Goal: Information Seeking & Learning: Learn about a topic

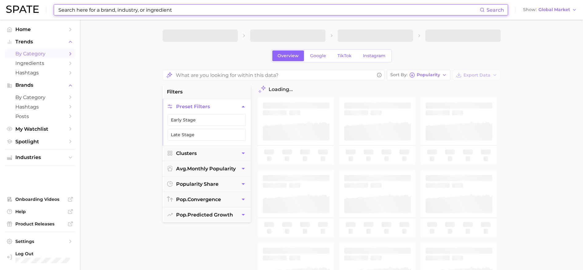
click at [153, 11] on input at bounding box center [269, 10] width 422 height 10
paste input "active-infused makeup"
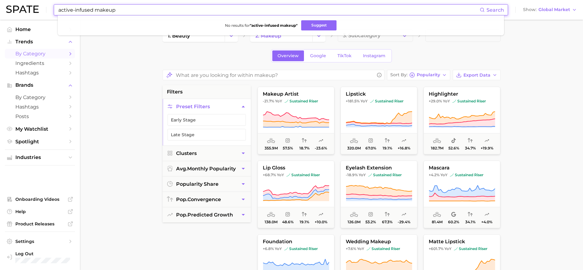
click at [74, 11] on input "active-infused makeup" at bounding box center [269, 10] width 422 height 10
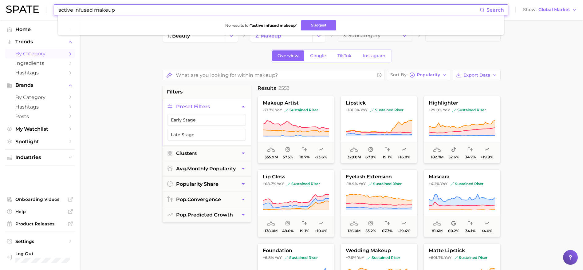
click at [134, 11] on input "active infused makeup" at bounding box center [269, 10] width 422 height 10
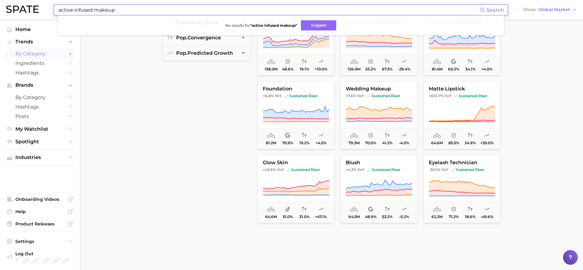
scroll to position [162, 0]
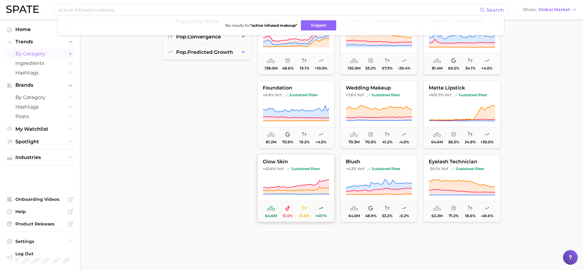
click at [283, 178] on icon at bounding box center [296, 186] width 66 height 17
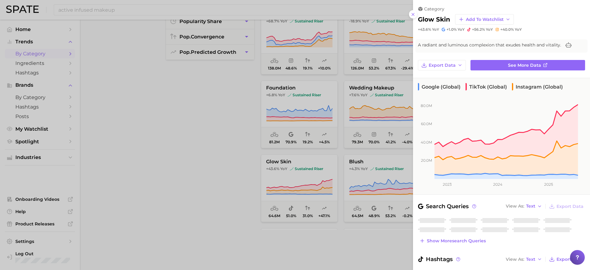
click at [204, 148] on div at bounding box center [295, 135] width 590 height 270
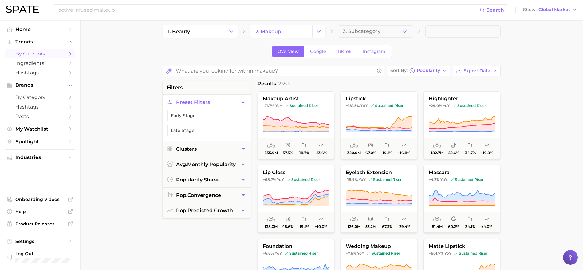
scroll to position [0, 0]
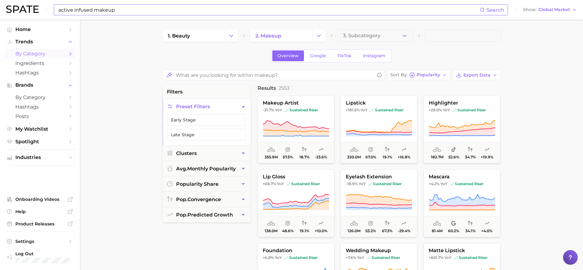
click at [148, 15] on div "active infused makeup Search" at bounding box center [281, 9] width 454 height 11
drag, startPoint x: 134, startPoint y: 11, endPoint x: 27, endPoint y: 1, distance: 107.1
click at [27, 1] on div "active infused makeup Search No results for " active infused makeup " Suggest S…" at bounding box center [291, 10] width 570 height 20
type input "soft matte"
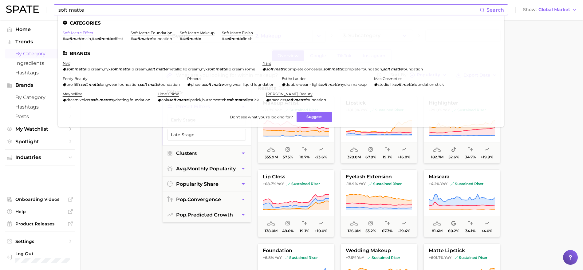
click at [88, 31] on link "soft matte effect" at bounding box center [78, 32] width 31 height 5
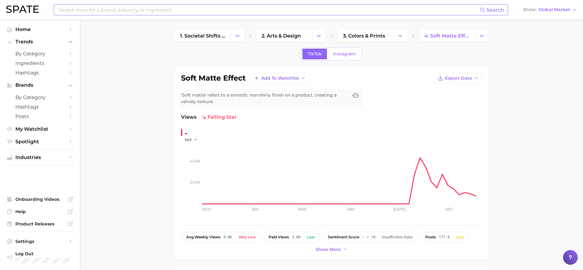
click at [155, 9] on input at bounding box center [269, 10] width 422 height 10
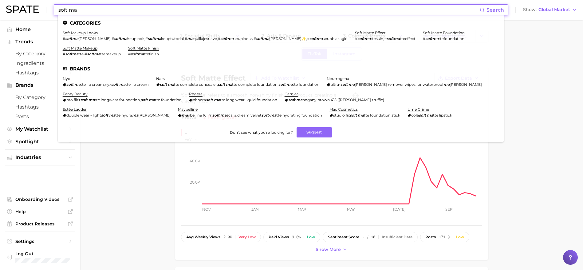
type input "soft ma"
click at [152, 51] on li "soft matte finish # softma ttefinish" at bounding box center [143, 51] width 31 height 10
click at [151, 48] on link "soft matte finish" at bounding box center [143, 48] width 31 height 5
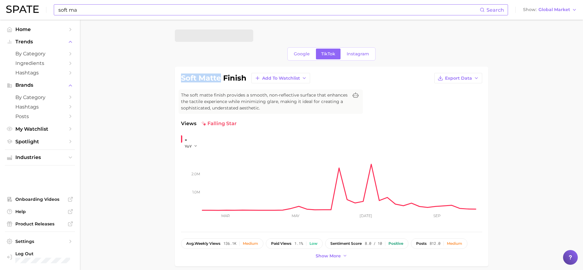
drag, startPoint x: 221, startPoint y: 78, endPoint x: 178, endPoint y: 72, distance: 43.3
click at [178, 72] on div "soft matte finish Add to Watchlist Export Data The soft matte finish provides a…" at bounding box center [331, 166] width 313 height 199
copy h1 "soft matte"
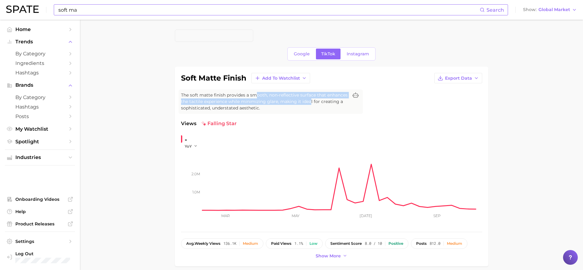
drag, startPoint x: 256, startPoint y: 97, endPoint x: 311, endPoint y: 102, distance: 55.8
click at [311, 102] on span "The soft matte finish provides a smooth, non-reflective surface that enhances t…" at bounding box center [264, 101] width 167 height 19
click at [295, 108] on span "The soft matte finish provides a smooth, non-reflective surface that enhances t…" at bounding box center [264, 101] width 167 height 19
click at [302, 54] on span "Google" at bounding box center [302, 53] width 16 height 5
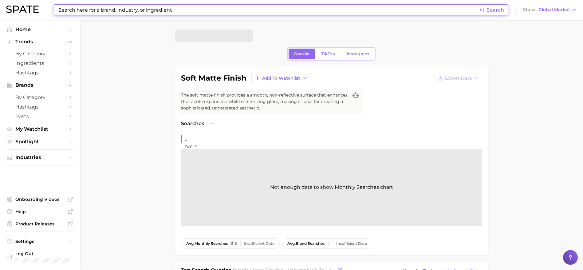
click at [158, 9] on input at bounding box center [269, 10] width 422 height 10
paste input "soft matte"
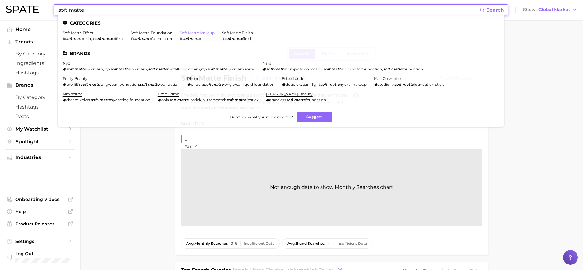
type input "soft matte"
click at [200, 34] on link "soft matte makeup" at bounding box center [197, 32] width 35 height 5
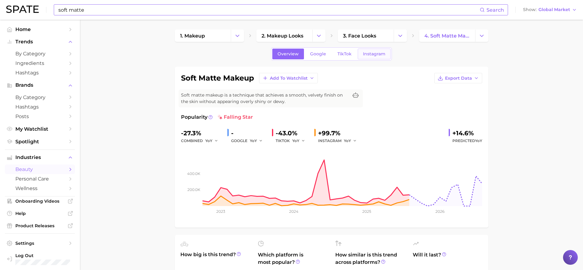
click at [376, 57] on link "Instagram" at bounding box center [374, 54] width 33 height 11
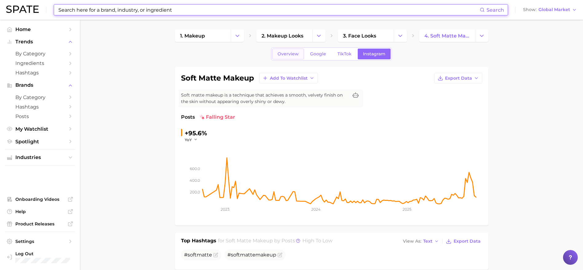
click at [295, 53] on span "Overview" at bounding box center [287, 53] width 21 height 5
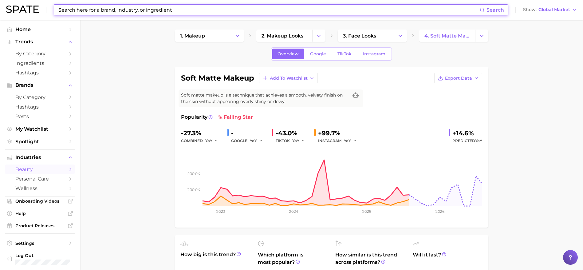
scroll to position [1, 0]
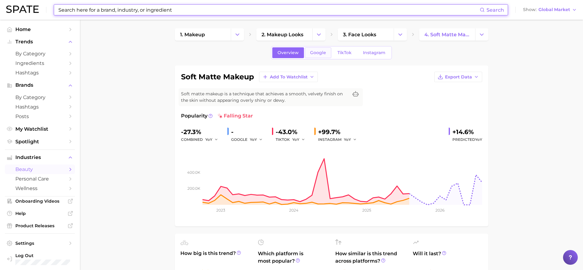
click at [325, 54] on span "Google" at bounding box center [318, 52] width 16 height 5
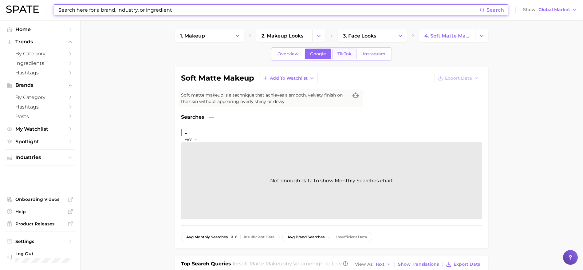
click at [346, 57] on link "TikTok" at bounding box center [344, 54] width 25 height 11
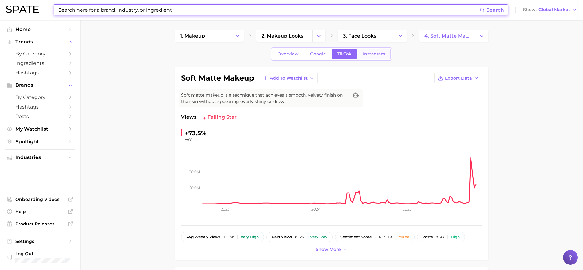
click at [376, 55] on span "Instagram" at bounding box center [374, 53] width 22 height 5
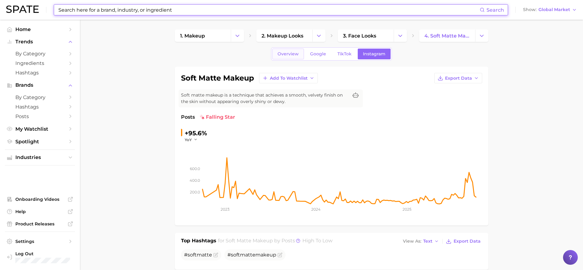
click at [288, 56] on span "Overview" at bounding box center [287, 53] width 21 height 5
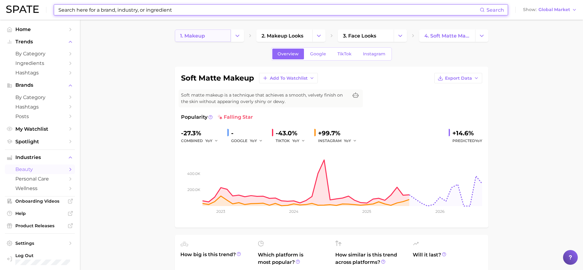
click at [220, 36] on link "1. makeup" at bounding box center [203, 35] width 56 height 12
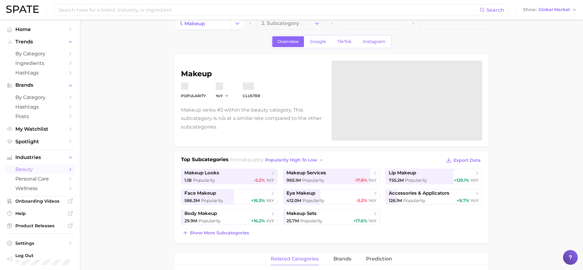
scroll to position [14, 0]
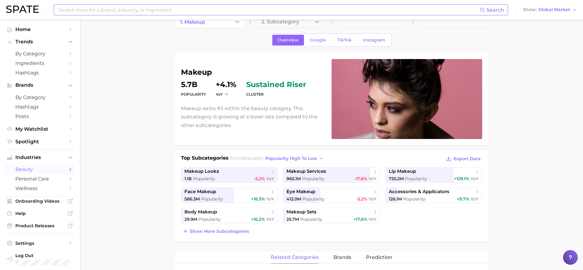
click at [130, 12] on input at bounding box center [269, 10] width 422 height 10
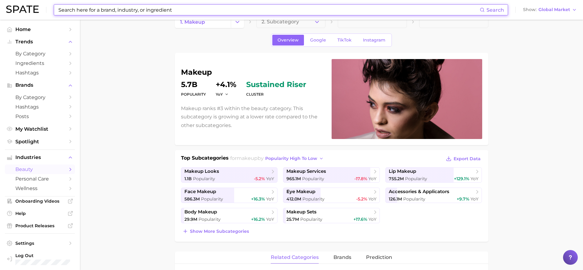
paste input "soft matte"
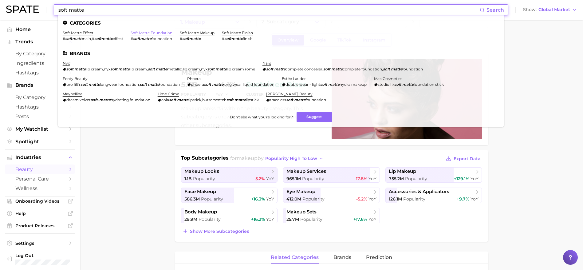
type input "soft matte"
click at [142, 34] on link "soft matte foundation" at bounding box center [152, 32] width 42 height 5
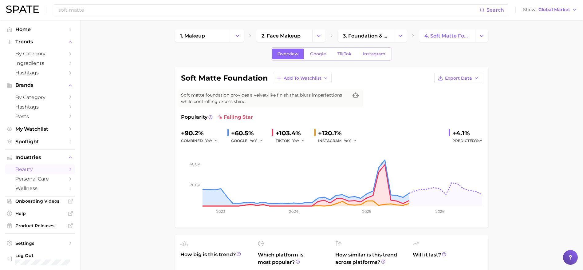
scroll to position [1, 0]
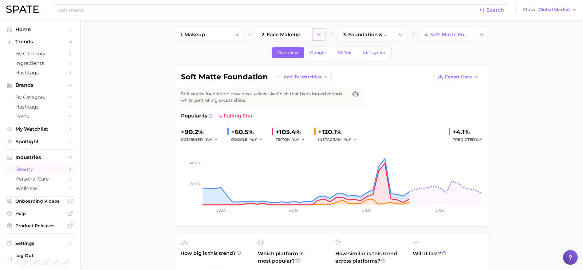
click at [318, 34] on polyline "Change Category" at bounding box center [318, 34] width 3 height 2
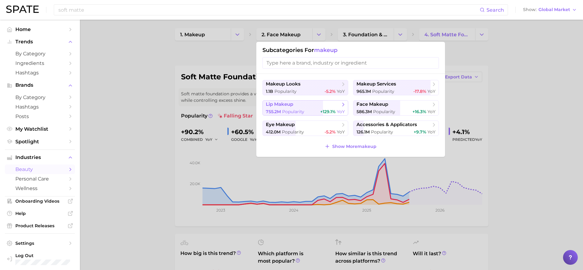
click at [310, 107] on span "lip makeup" at bounding box center [303, 104] width 75 height 6
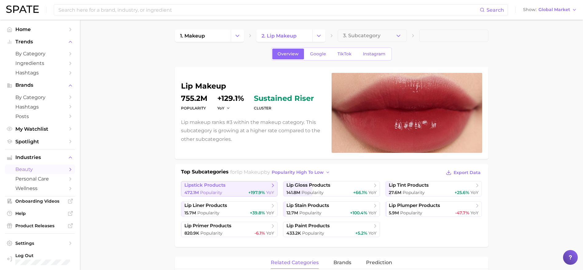
click at [257, 188] on link "lipstick products 472.1m Popularity +197.9% YoY" at bounding box center [229, 188] width 97 height 15
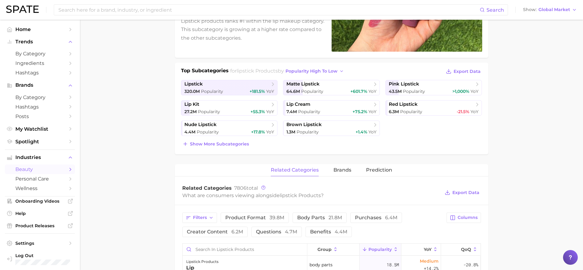
scroll to position [78, 0]
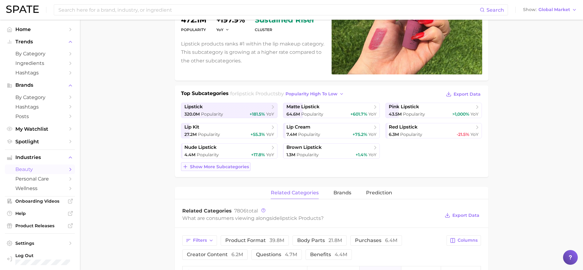
click at [233, 166] on span "Show more subcategories" at bounding box center [219, 166] width 59 height 5
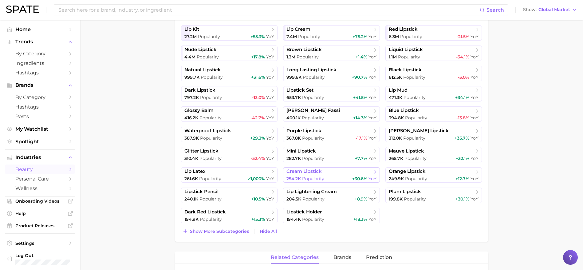
scroll to position [176, 0]
click at [223, 229] on span "Show more subcategories" at bounding box center [219, 230] width 59 height 5
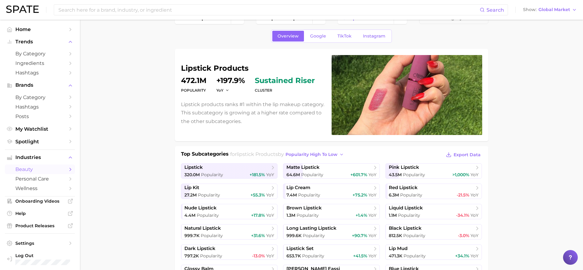
scroll to position [0, 0]
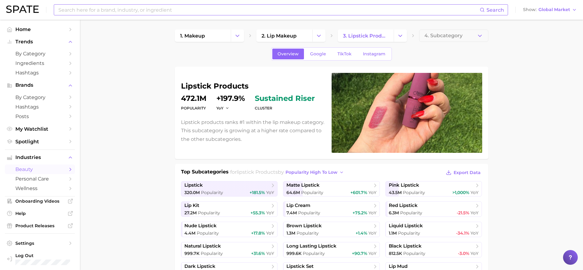
click at [132, 9] on input at bounding box center [269, 10] width 422 height 10
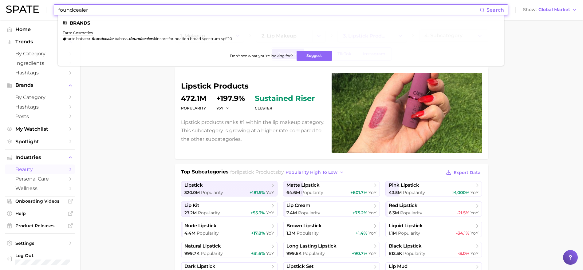
click at [119, 8] on input "foundcealer" at bounding box center [269, 10] width 422 height 10
drag, startPoint x: 101, startPoint y: 9, endPoint x: 36, endPoint y: 5, distance: 64.9
click at [36, 5] on div "foundcealer Search Brands tarte cosmetics tarte babassu foundcealer , babassu f…" at bounding box center [291, 10] width 570 height 20
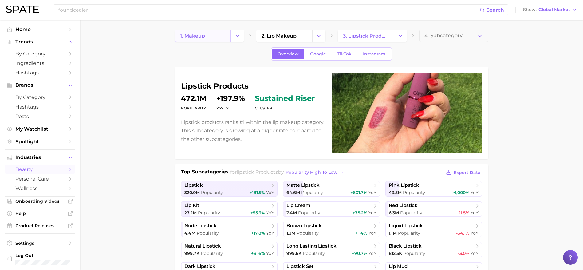
click at [219, 39] on link "1. makeup" at bounding box center [203, 35] width 56 height 12
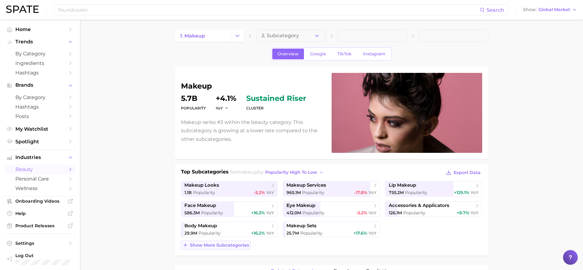
click at [239, 242] on span "Show more subcategories" at bounding box center [219, 244] width 59 height 5
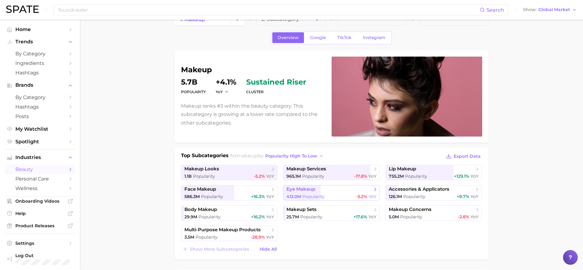
scroll to position [35, 0]
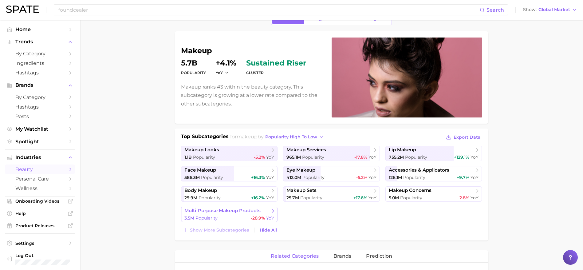
click at [265, 213] on span "multi-purpose makeup products" at bounding box center [226, 211] width 85 height 6
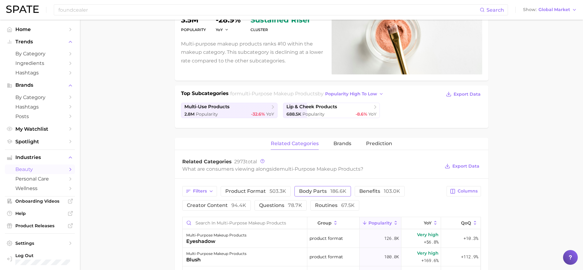
scroll to position [64, 0]
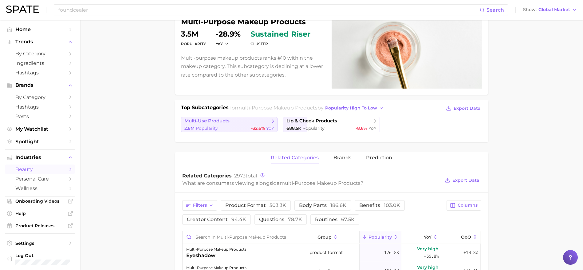
click at [271, 124] on icon at bounding box center [273, 121] width 6 height 6
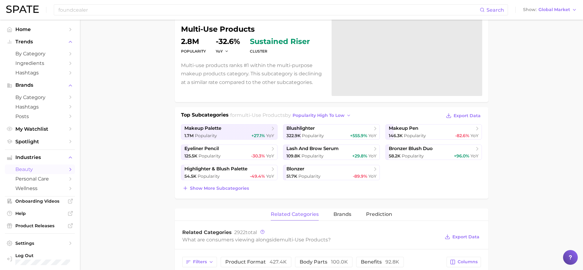
scroll to position [60, 0]
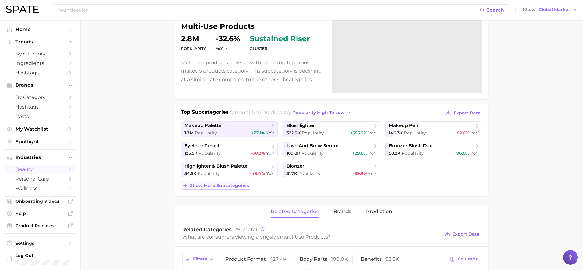
click at [231, 188] on span "Show more subcategories" at bounding box center [219, 185] width 59 height 5
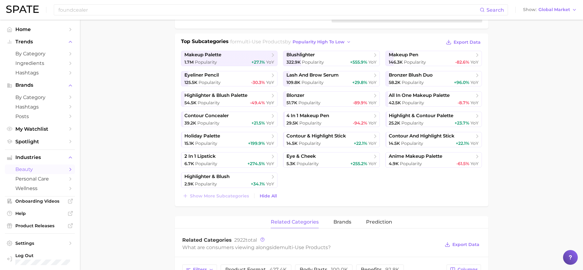
scroll to position [0, 0]
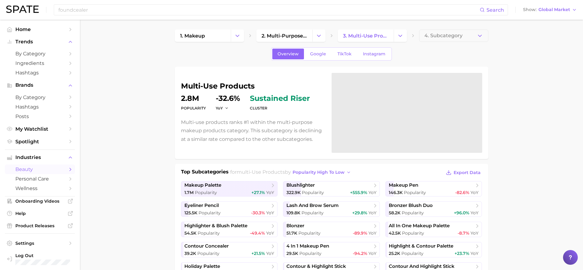
click at [181, 15] on div "foundcealer Search Show Global Market" at bounding box center [291, 10] width 570 height 20
click at [110, 13] on input "foundcealer" at bounding box center [269, 10] width 422 height 10
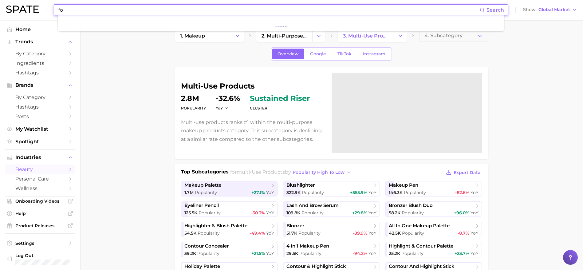
type input "f"
type input "2"
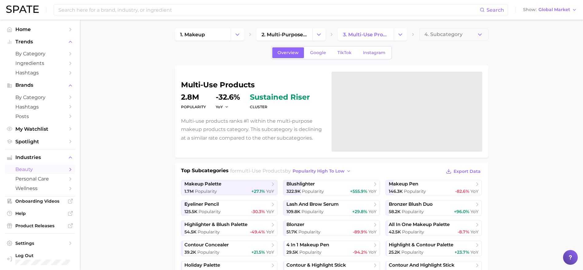
scroll to position [2, 0]
click at [298, 33] on span "2. multi-purpose makeup products" at bounding box center [283, 34] width 45 height 6
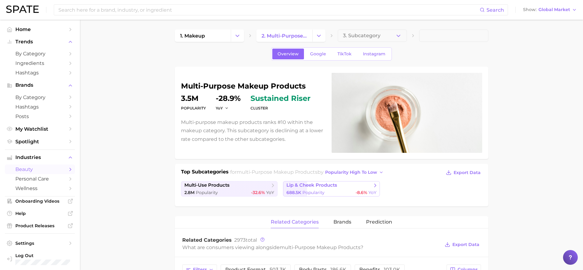
click at [333, 191] on div "688.5k Popularity -8.6% YoY" at bounding box center [331, 193] width 90 height 6
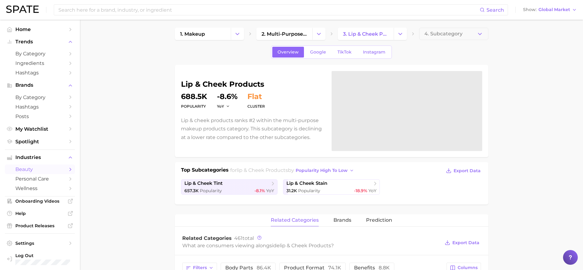
scroll to position [3, 0]
click at [323, 32] on button "Change Category" at bounding box center [318, 33] width 13 height 12
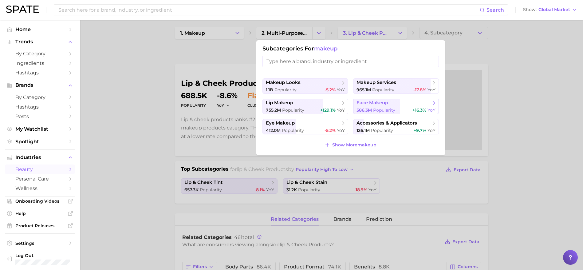
click at [386, 111] on span "Popularity" at bounding box center [384, 110] width 22 height 6
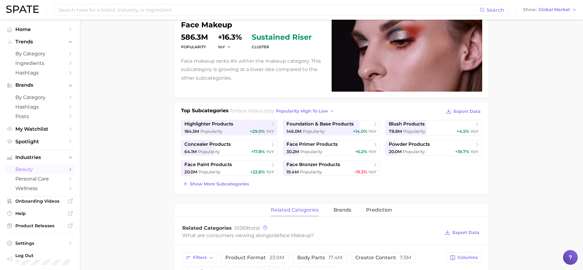
scroll to position [65, 0]
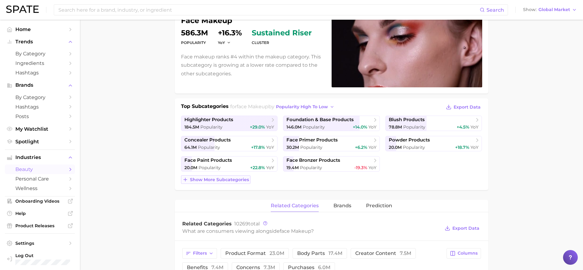
click at [219, 179] on span "Show more subcategories" at bounding box center [219, 179] width 59 height 5
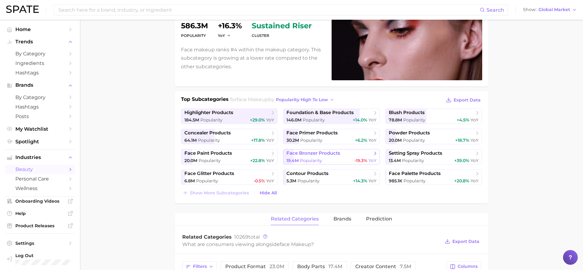
scroll to position [87, 0]
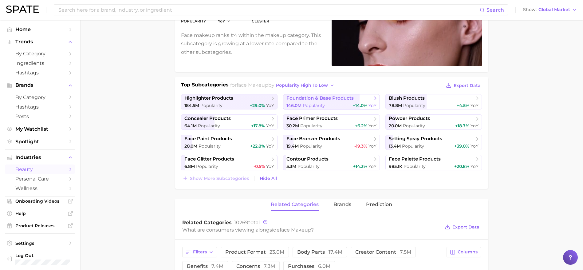
click at [342, 98] on span "foundation & base products" at bounding box center [319, 98] width 67 height 6
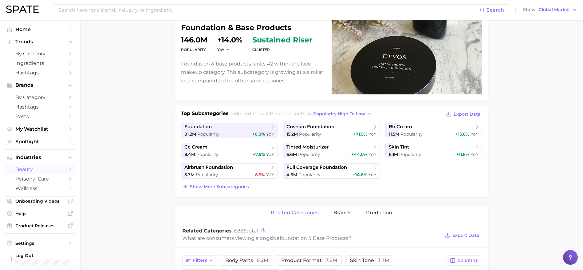
scroll to position [60, 0]
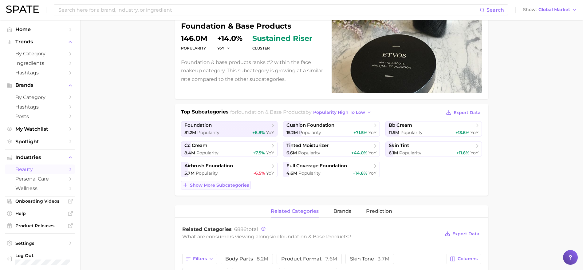
click at [226, 188] on button "Show more subcategories" at bounding box center [215, 185] width 69 height 9
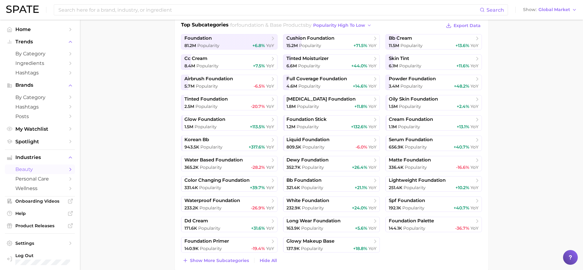
scroll to position [149, 0]
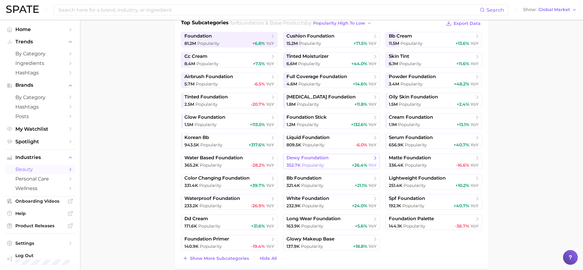
click at [315, 161] on link "dewy foundation 352.7k Popularity +26.4% YoY" at bounding box center [331, 161] width 97 height 15
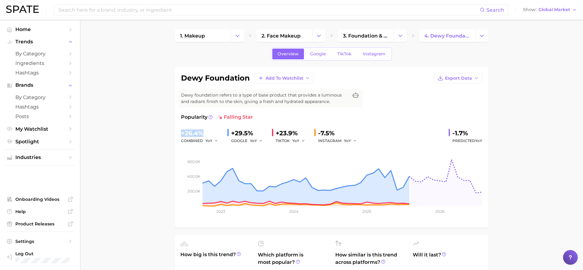
drag, startPoint x: 179, startPoint y: 132, endPoint x: 207, endPoint y: 133, distance: 28.3
click at [207, 133] on div "dewy foundation Add to Watchlist Export Data Dewy foundation refers to a type o…" at bounding box center [331, 147] width 313 height 161
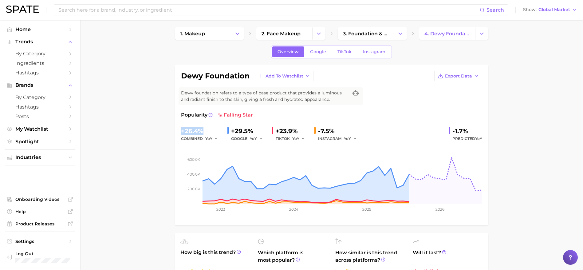
scroll to position [3, 0]
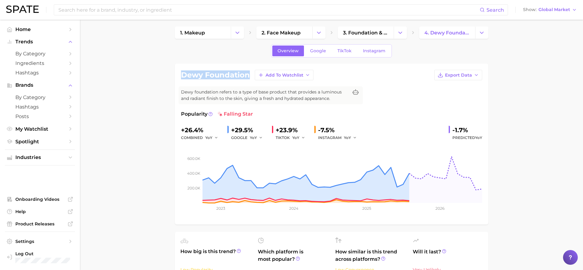
drag, startPoint x: 180, startPoint y: 73, endPoint x: 247, endPoint y: 78, distance: 66.8
click at [247, 78] on div "dewy foundation Add to Watchlist Export Data Dewy foundation refers to a type o…" at bounding box center [331, 144] width 313 height 161
copy h1 "dewy foundation"
click at [364, 29] on link "3. foundation & base products" at bounding box center [366, 32] width 56 height 12
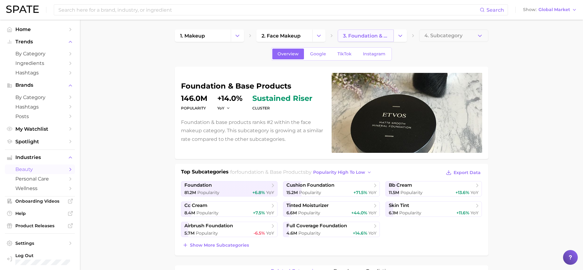
click at [367, 33] on span "3. foundation & base products" at bounding box center [365, 36] width 45 height 6
click at [399, 36] on polyline "Change Category" at bounding box center [399, 36] width 3 height 2
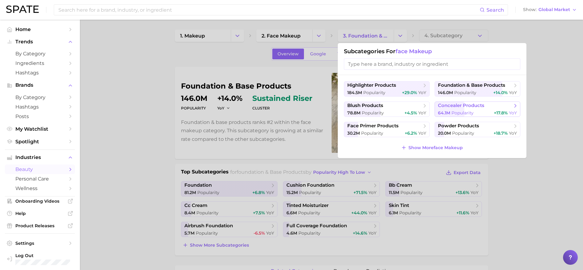
click at [456, 106] on span "concealer products" at bounding box center [461, 106] width 46 height 6
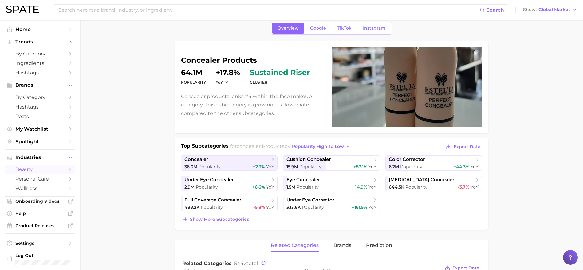
scroll to position [25, 0]
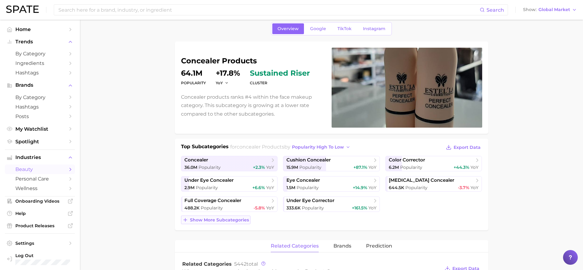
click at [231, 217] on span "Show more subcategories" at bounding box center [219, 219] width 59 height 5
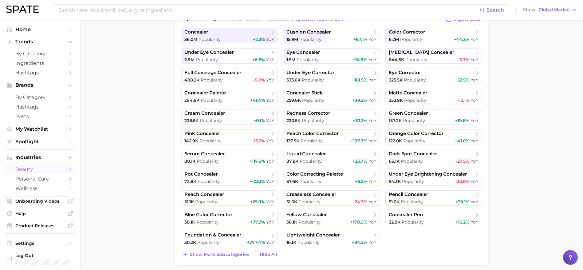
scroll to position [155, 0]
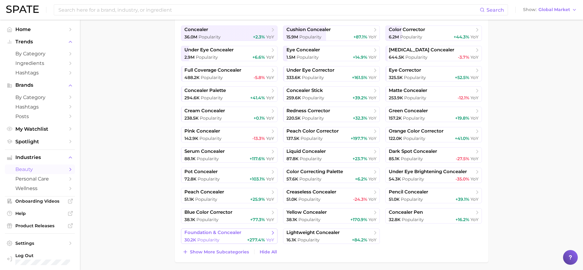
click at [259, 233] on span "foundation & concealer" at bounding box center [226, 232] width 85 height 6
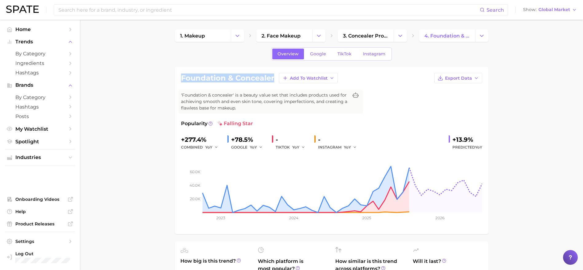
drag, startPoint x: 181, startPoint y: 78, endPoint x: 273, endPoint y: 81, distance: 92.2
click at [273, 81] on h1 "foundation & concealer" at bounding box center [227, 77] width 93 height 7
copy h1 "foundation & concealer"
click at [213, 37] on link "1. makeup" at bounding box center [203, 35] width 56 height 12
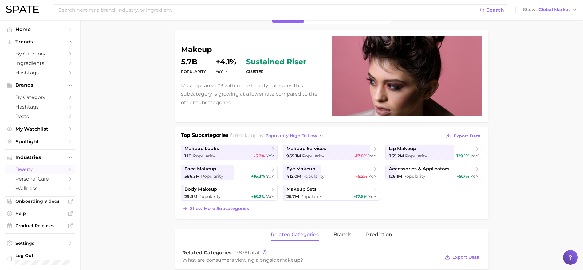
scroll to position [41, 0]
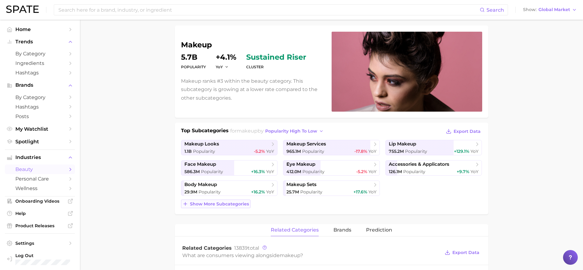
click at [225, 205] on span "Show more subcategories" at bounding box center [219, 203] width 59 height 5
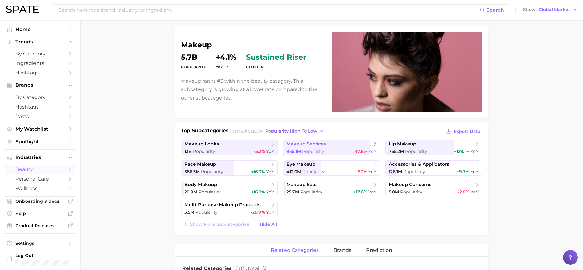
click at [341, 147] on span "makeup services" at bounding box center [328, 144] width 85 height 6
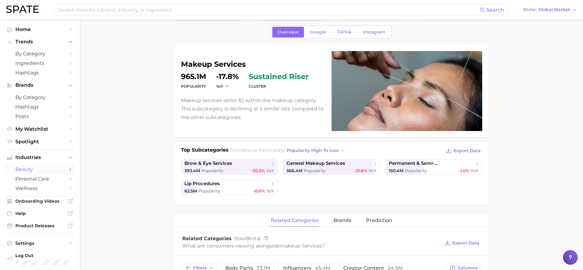
scroll to position [22, 0]
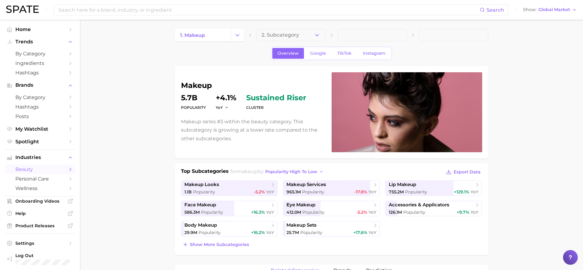
scroll to position [1, 0]
click at [237, 246] on span "Show more subcategories" at bounding box center [219, 243] width 59 height 5
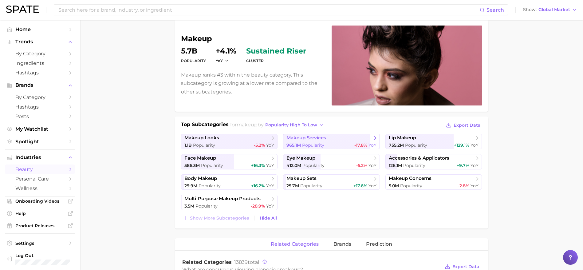
scroll to position [48, 0]
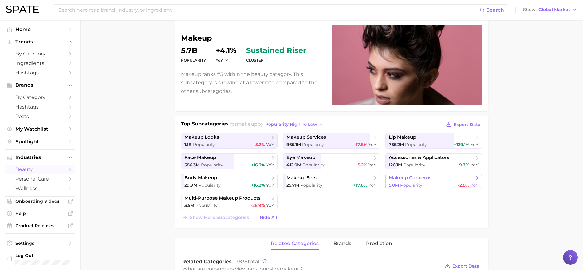
click at [413, 185] on span "Popularity" at bounding box center [411, 185] width 22 height 6
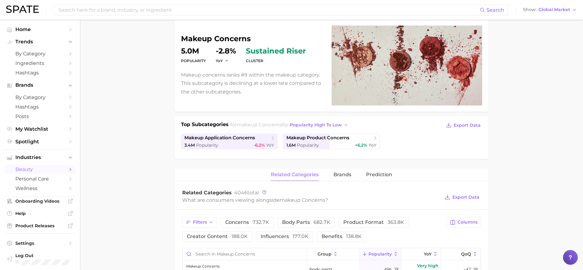
scroll to position [33, 0]
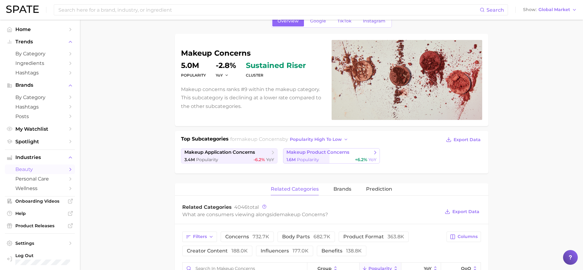
click at [315, 158] on span "Popularity" at bounding box center [308, 160] width 22 height 6
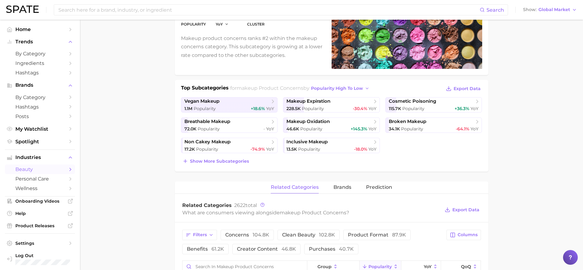
scroll to position [62, 0]
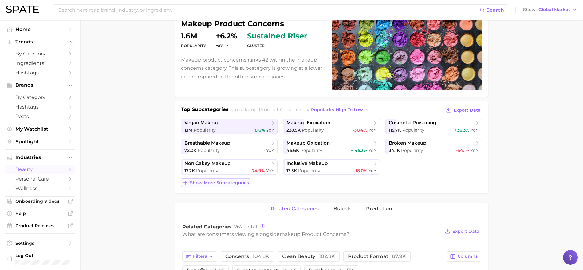
click at [238, 181] on span "Show more subcategories" at bounding box center [219, 182] width 59 height 5
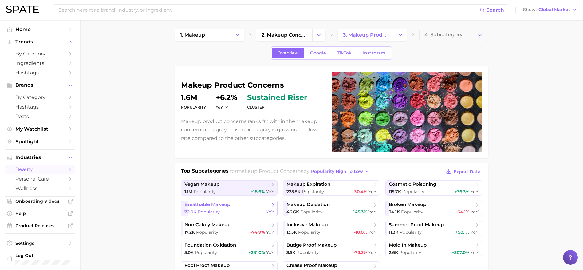
scroll to position [0, 0]
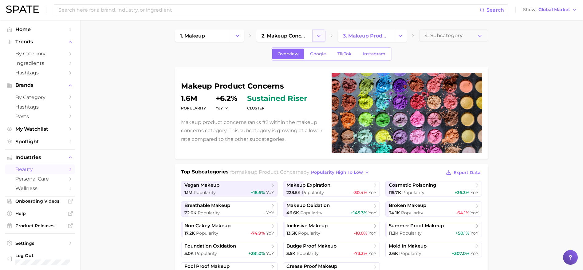
click at [319, 37] on icon "Change Category" at bounding box center [318, 36] width 6 height 6
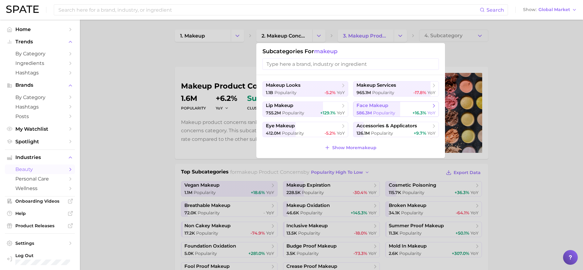
click at [392, 109] on button "face makeup 586.3m Popularity +16.3% YoY" at bounding box center [396, 108] width 86 height 15
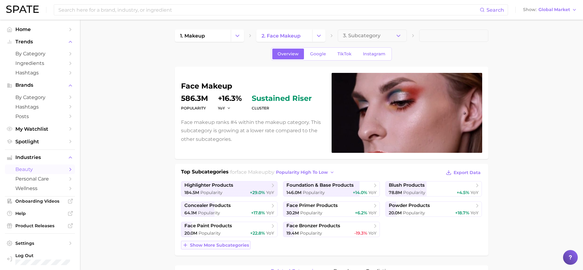
click at [235, 243] on span "Show more subcategories" at bounding box center [219, 244] width 59 height 5
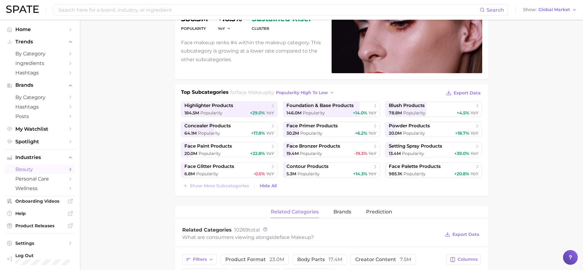
scroll to position [95, 0]
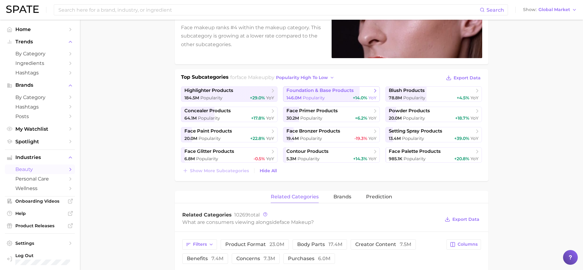
click at [353, 92] on span "foundation & base products" at bounding box center [319, 91] width 67 height 6
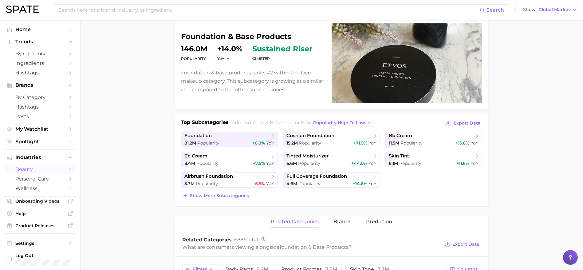
scroll to position [63, 0]
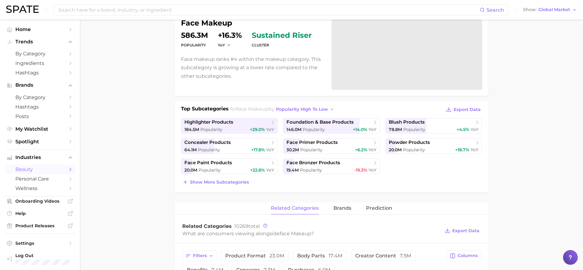
scroll to position [95, 0]
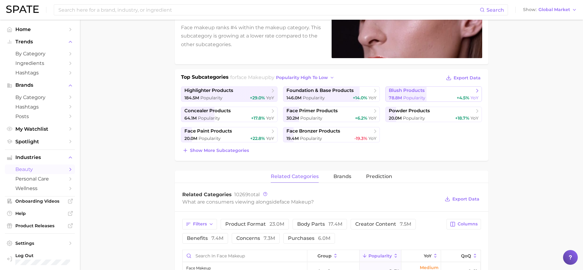
click at [445, 99] on div "78.8m Popularity +4.5% YoY" at bounding box center [434, 98] width 90 height 6
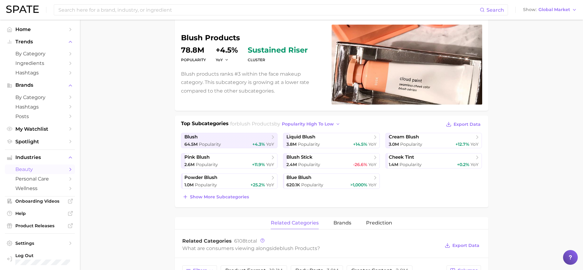
scroll to position [48, 0]
click at [221, 197] on span "Show more subcategories" at bounding box center [219, 196] width 59 height 5
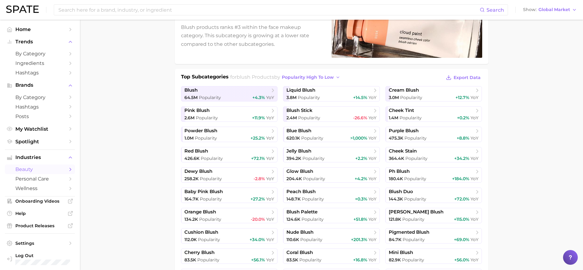
scroll to position [95, 0]
click at [251, 172] on span "dewy blush" at bounding box center [226, 171] width 85 height 6
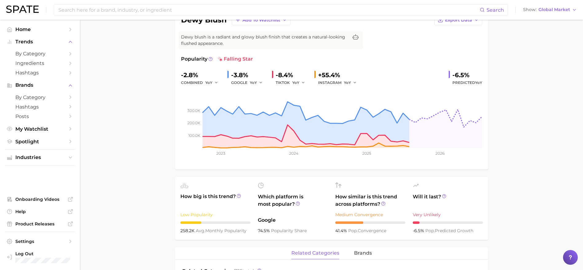
scroll to position [58, 0]
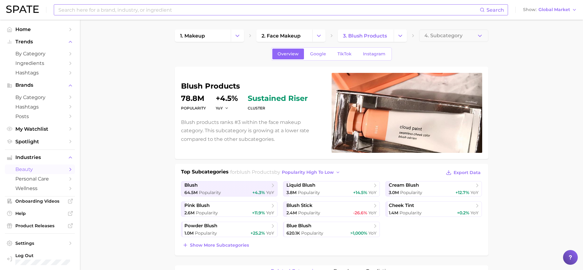
click at [155, 11] on input at bounding box center [269, 10] width 422 height 10
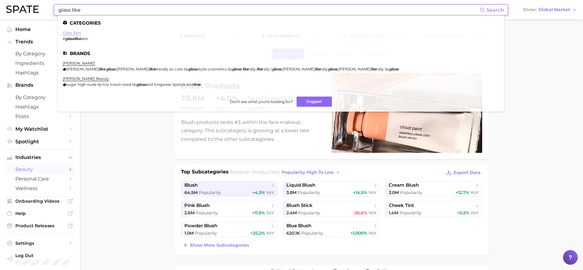
type input "glass like"
click at [74, 32] on link "glass skin" at bounding box center [72, 32] width 18 height 5
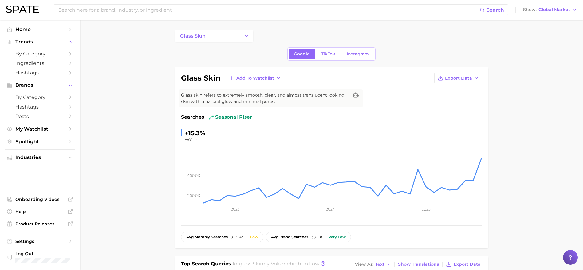
scroll to position [5, 0]
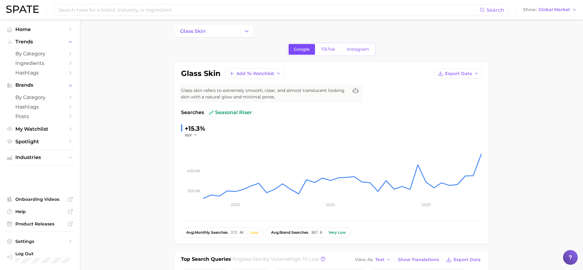
click at [307, 50] on span "Google" at bounding box center [302, 49] width 16 height 5
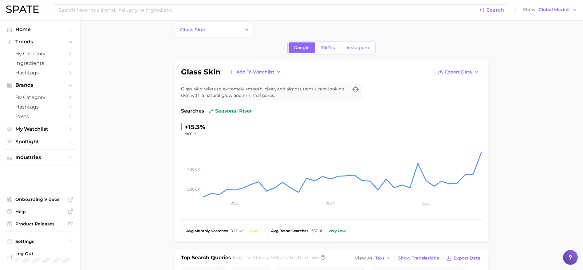
scroll to position [0, 0]
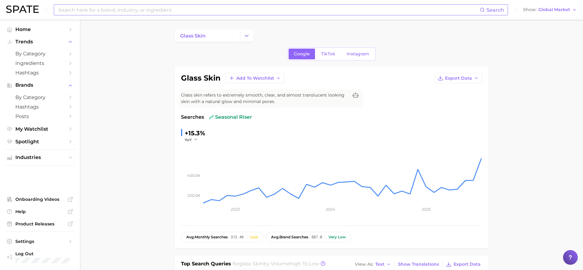
click at [122, 10] on input at bounding box center [269, 10] width 422 height 10
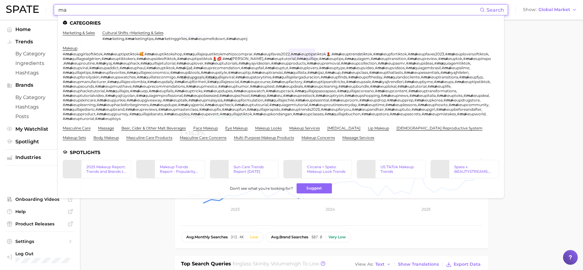
type input "m"
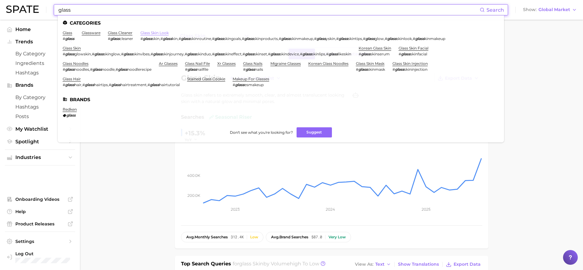
type input "glass"
click at [163, 33] on link "glass skin look" at bounding box center [154, 32] width 28 height 5
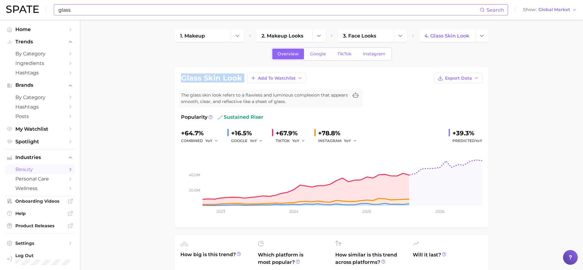
drag, startPoint x: 181, startPoint y: 78, endPoint x: 245, endPoint y: 78, distance: 64.5
click at [245, 78] on div "glass skin look Add to Watchlist Export Data" at bounding box center [331, 78] width 301 height 10
copy div "glass skin look Add to Watchlist Export Data"
click at [214, 34] on link "1. makeup" at bounding box center [203, 35] width 56 height 12
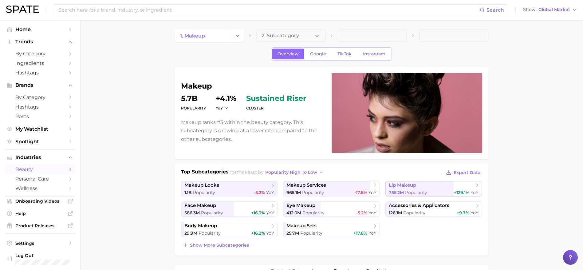
click at [425, 190] on span "Popularity" at bounding box center [416, 193] width 22 height 6
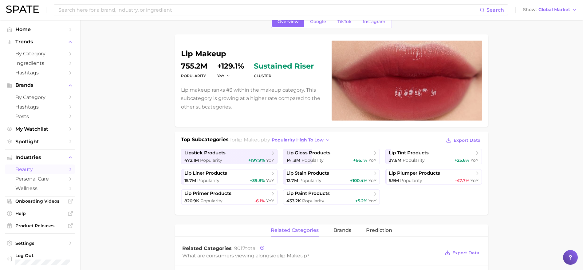
scroll to position [73, 0]
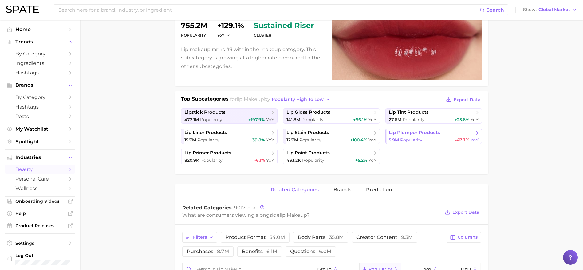
click at [432, 138] on div "5.9m Popularity -47.7% YoY" at bounding box center [434, 140] width 90 height 6
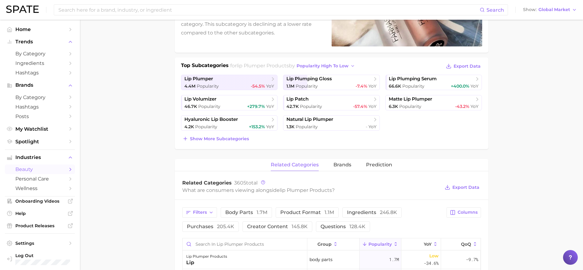
scroll to position [107, 0]
click at [234, 137] on span "Show more subcategories" at bounding box center [219, 137] width 59 height 5
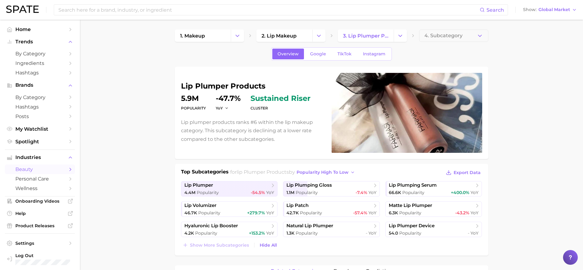
scroll to position [2, 0]
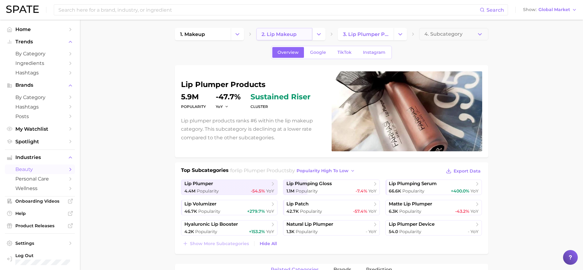
click at [291, 31] on span "2. lip makeup" at bounding box center [278, 34] width 35 height 6
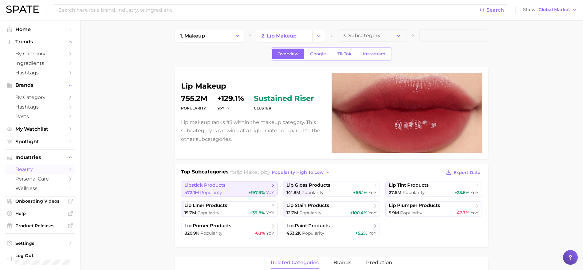
click at [227, 191] on div "472.1m Popularity +197.9% YoY" at bounding box center [229, 193] width 90 height 6
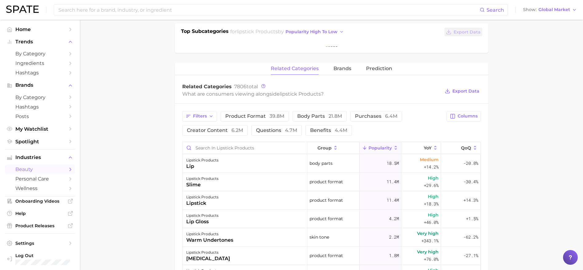
scroll to position [142, 0]
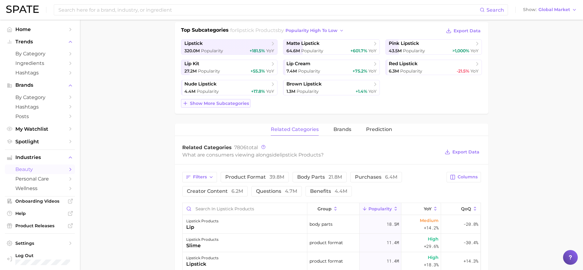
click at [232, 104] on span "Show more subcategories" at bounding box center [219, 103] width 59 height 5
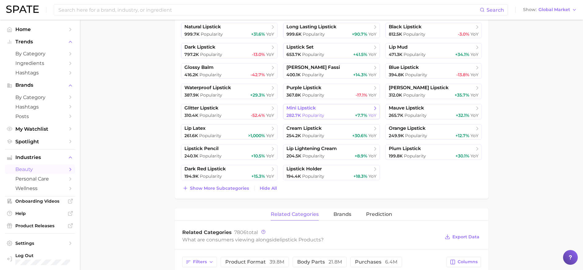
scroll to position [217, 0]
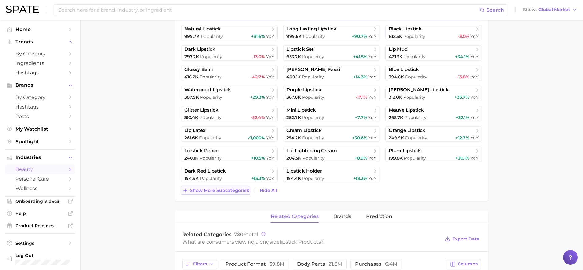
click at [226, 188] on span "Show more subcategories" at bounding box center [219, 190] width 59 height 5
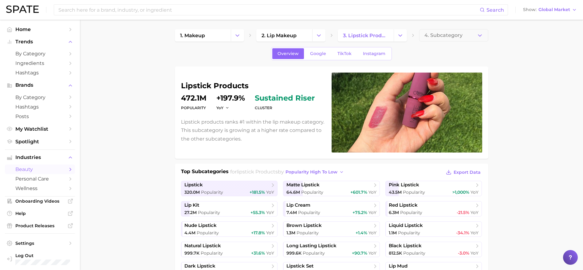
scroll to position [0, 0]
click at [301, 33] on link "2. lip makeup" at bounding box center [284, 35] width 56 height 12
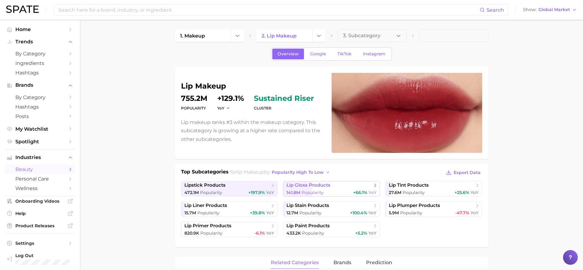
click at [351, 190] on div "141.8m Popularity +66.1% YoY" at bounding box center [331, 193] width 90 height 6
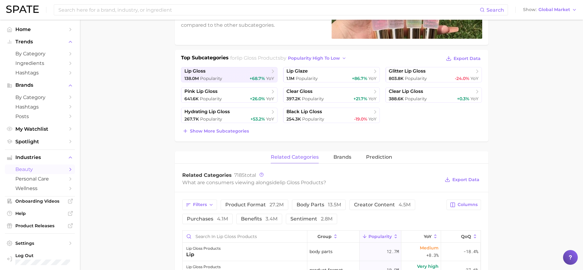
scroll to position [2, 0]
click at [240, 129] on span "Show more subcategories" at bounding box center [219, 130] width 59 height 5
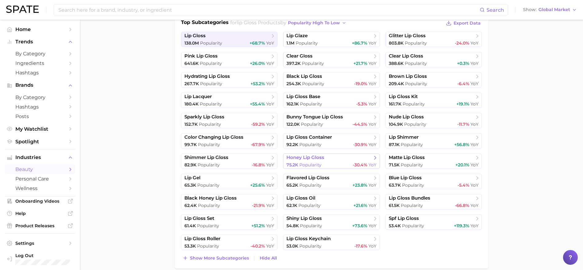
scroll to position [0, 0]
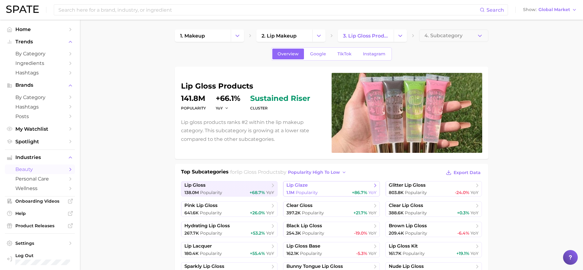
click at [318, 188] on span "lip glaze" at bounding box center [328, 185] width 85 height 6
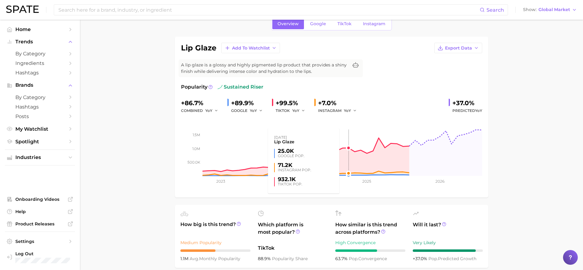
scroll to position [29, 0]
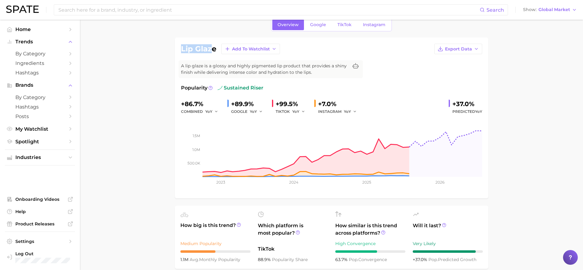
drag, startPoint x: 213, startPoint y: 49, endPoint x: 178, endPoint y: 49, distance: 34.7
click at [178, 49] on div "lip glaze Add to Watchlist Export Data A lip glaze is a glossy and highly pigme…" at bounding box center [331, 117] width 313 height 161
drag, startPoint x: 215, startPoint y: 48, endPoint x: 174, endPoint y: 45, distance: 41.9
copy h1 "lip glaze"
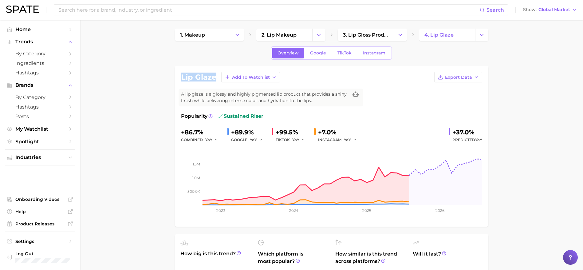
scroll to position [0, 0]
click at [238, 37] on icon "Change Category" at bounding box center [237, 35] width 6 height 6
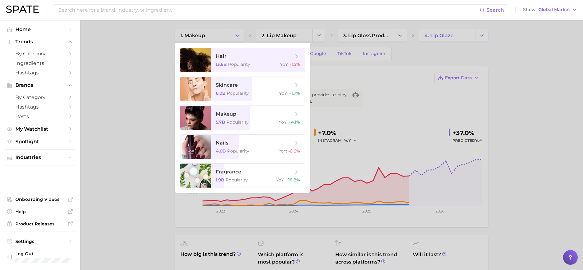
click at [311, 33] on div at bounding box center [291, 135] width 583 height 270
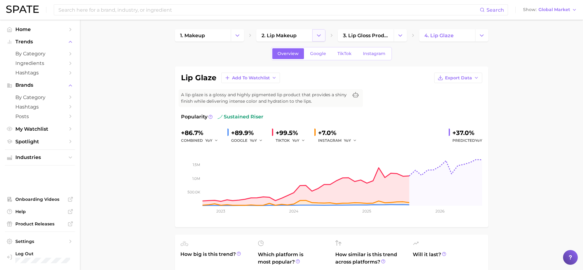
click at [317, 34] on icon "Change Category" at bounding box center [318, 35] width 6 height 6
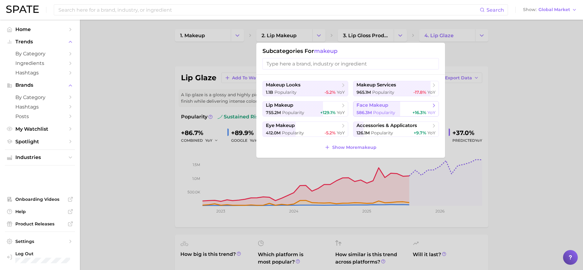
click at [422, 108] on span "face makeup" at bounding box center [393, 105] width 75 height 6
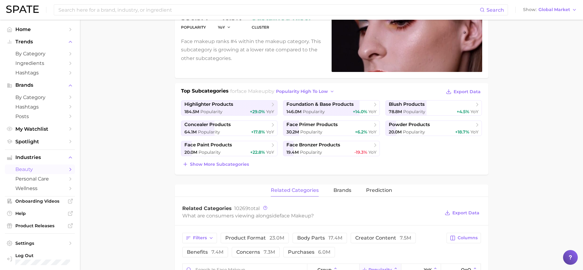
scroll to position [81, 0]
click at [238, 160] on button "Show more subcategories" at bounding box center [215, 163] width 69 height 9
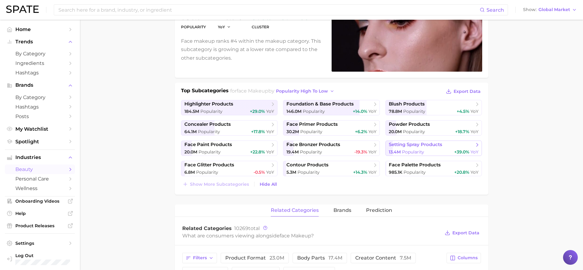
click at [435, 150] on div "13.4m Popularity +39.0% YoY" at bounding box center [434, 152] width 90 height 6
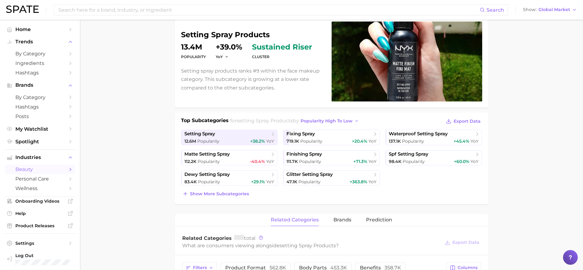
scroll to position [53, 0]
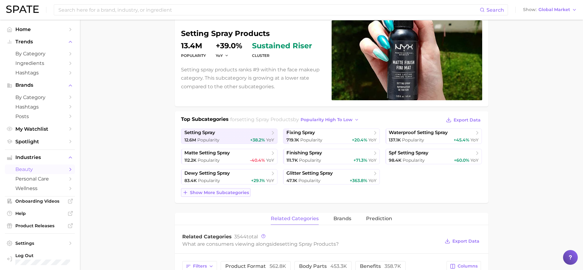
click at [231, 190] on span "Show more subcategories" at bounding box center [219, 192] width 59 height 5
click at [437, 156] on span "spf setting spray" at bounding box center [431, 153] width 85 height 6
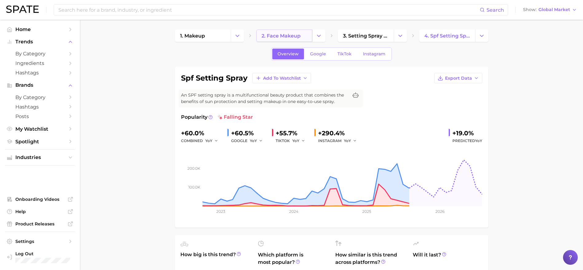
click at [301, 35] on link "2. face makeup" at bounding box center [284, 35] width 56 height 12
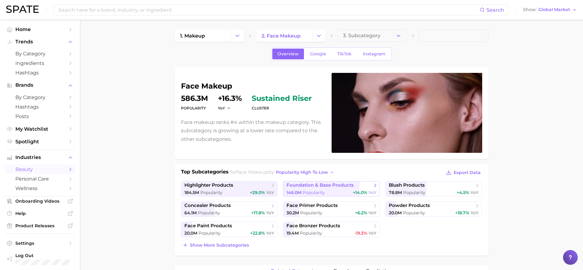
click at [338, 186] on span "foundation & base products" at bounding box center [319, 185] width 67 height 6
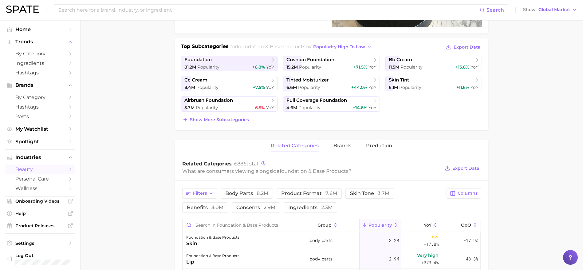
scroll to position [112, 0]
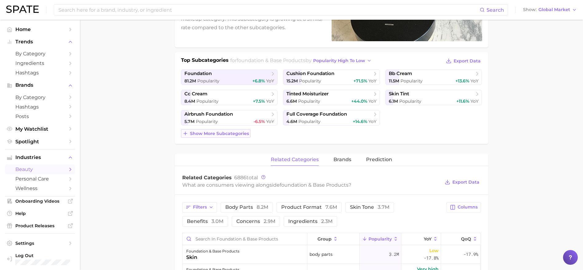
click at [242, 136] on span "Show more subcategories" at bounding box center [219, 133] width 59 height 5
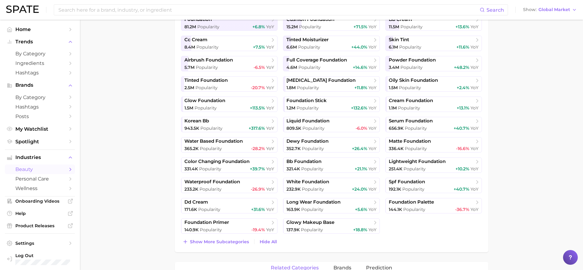
scroll to position [173, 0]
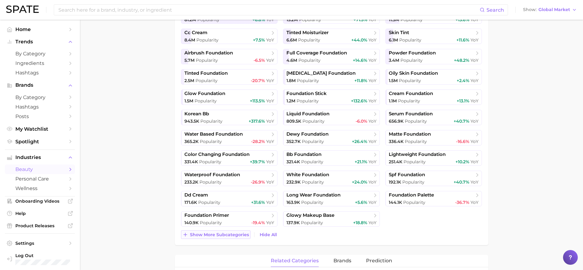
click at [234, 233] on span "Show more subcategories" at bounding box center [219, 234] width 59 height 5
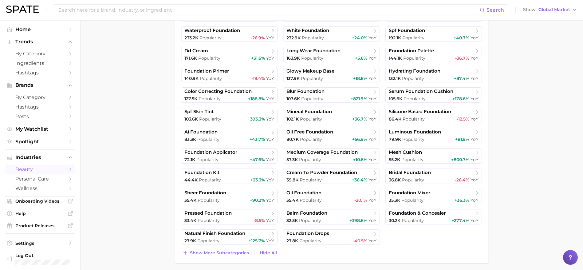
scroll to position [317, 0]
click at [426, 218] on div "30.2k Popularity +277.4% YoY" at bounding box center [434, 220] width 90 height 6
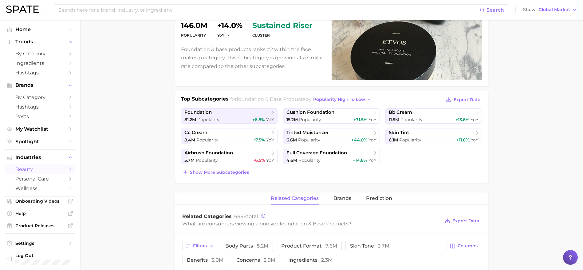
scroll to position [61, 0]
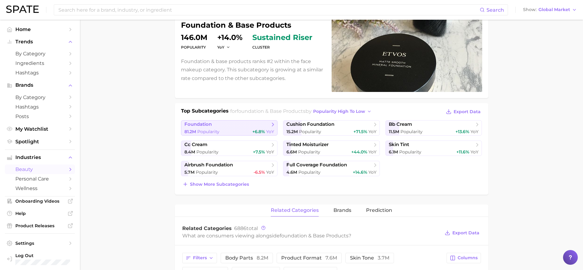
click at [245, 126] on span "foundation" at bounding box center [226, 124] width 85 height 6
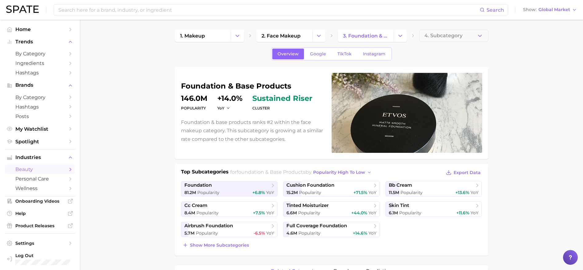
scroll to position [61, 0]
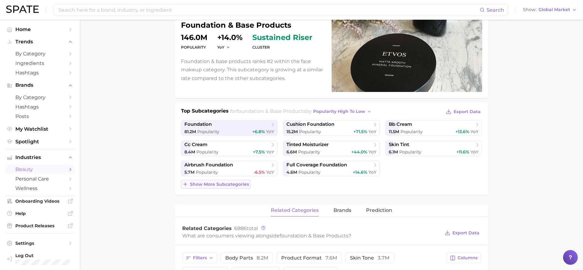
click at [218, 186] on span "Show more subcategories" at bounding box center [219, 184] width 59 height 5
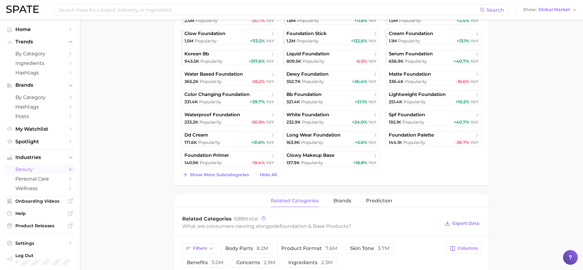
scroll to position [221, 0]
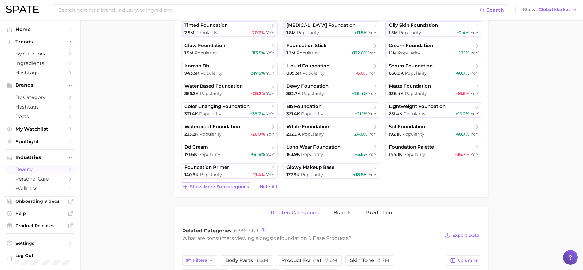
click at [232, 189] on span "Show more subcategories" at bounding box center [219, 186] width 59 height 5
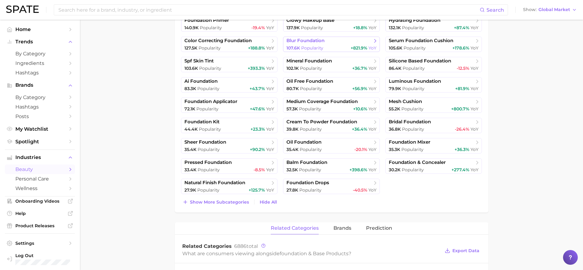
scroll to position [367, 0]
click at [227, 201] on span "Show more subcategories" at bounding box center [219, 202] width 59 height 5
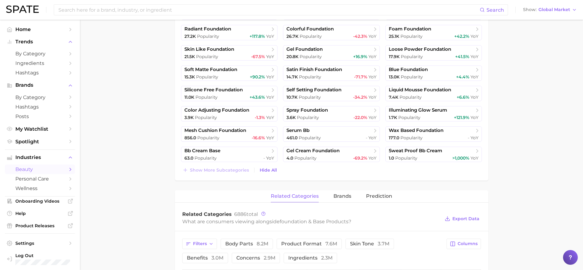
scroll to position [547, 0]
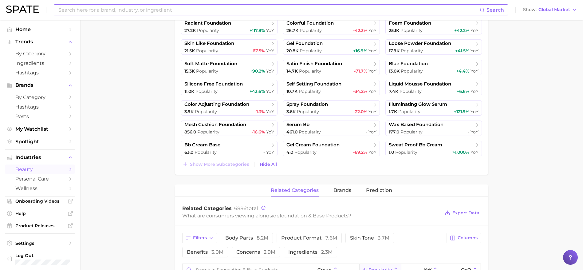
drag, startPoint x: 517, startPoint y: 106, endPoint x: 81, endPoint y: 10, distance: 446.3
click at [81, 10] on input at bounding box center [269, 10] width 422 height 10
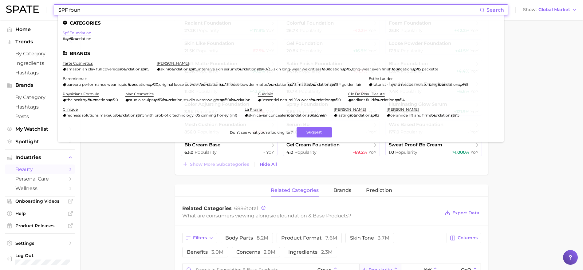
type input "SPF foun"
click at [83, 33] on link "spf foundation" at bounding box center [77, 32] width 29 height 5
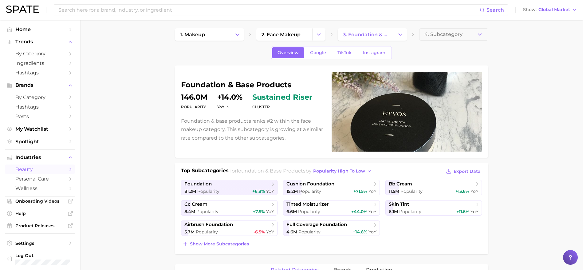
scroll to position [2, 0]
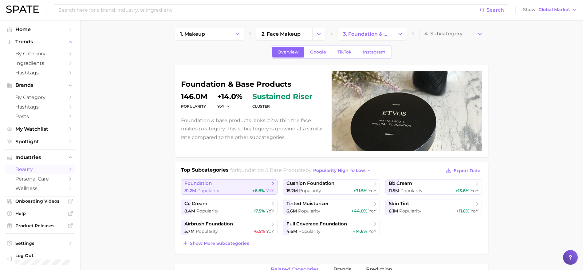
click at [250, 186] on span "foundation" at bounding box center [226, 183] width 85 height 6
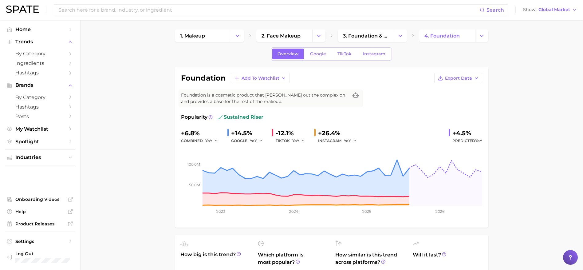
scroll to position [1, 0]
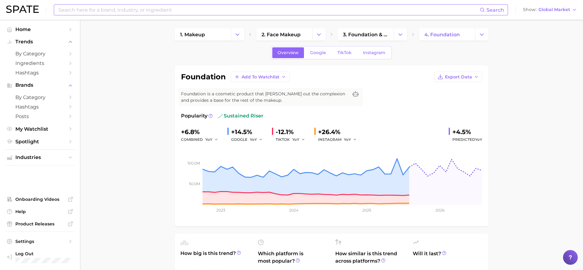
click at [170, 10] on input at bounding box center [269, 10] width 422 height 10
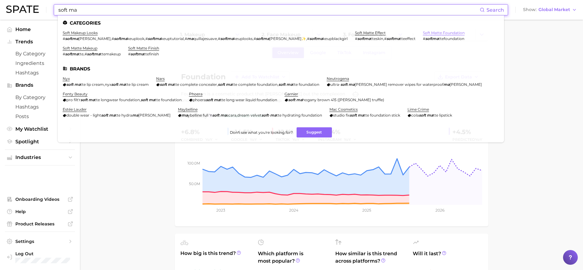
type input "soft ma"
click at [423, 33] on link "soft matte foundation" at bounding box center [444, 32] width 42 height 5
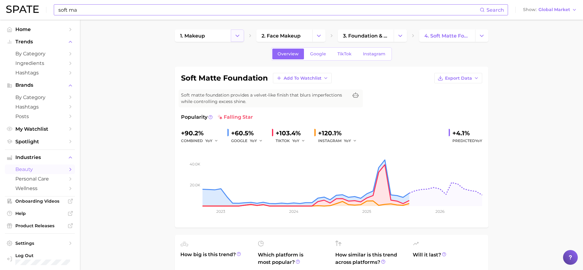
click at [240, 37] on icon "Change Category" at bounding box center [237, 36] width 6 height 6
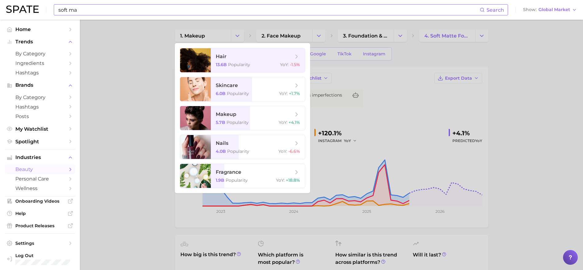
click at [277, 39] on div at bounding box center [291, 135] width 583 height 270
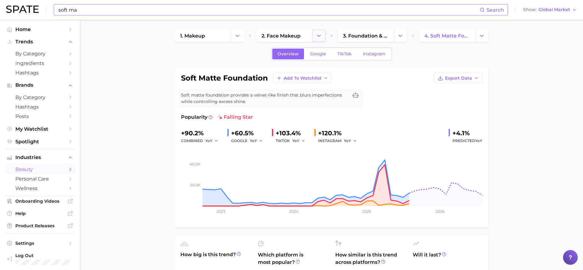
click at [320, 35] on polyline "Change Category" at bounding box center [318, 36] width 3 height 2
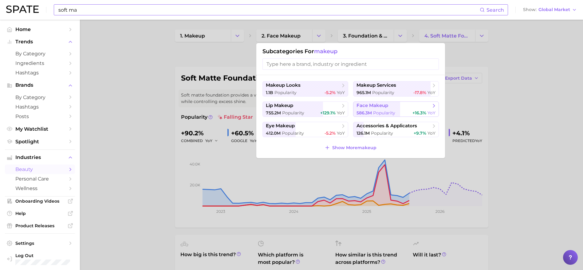
click at [384, 109] on button "face makeup 586.3m Popularity +16.3% YoY" at bounding box center [396, 108] width 86 height 15
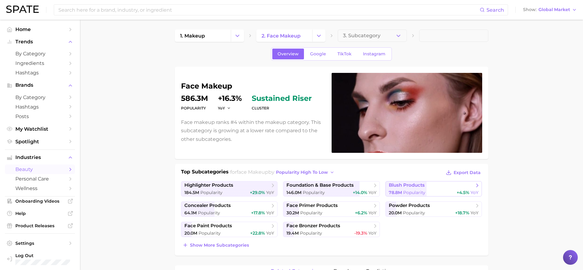
click at [398, 187] on span "blush products" at bounding box center [407, 185] width 36 height 6
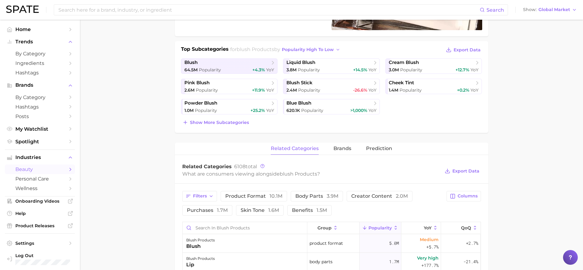
scroll to position [65, 0]
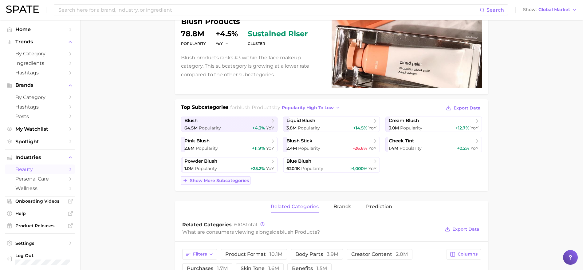
click at [233, 178] on span "Show more subcategories" at bounding box center [219, 180] width 59 height 5
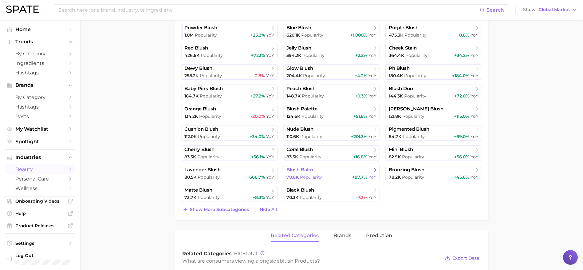
scroll to position [207, 0]
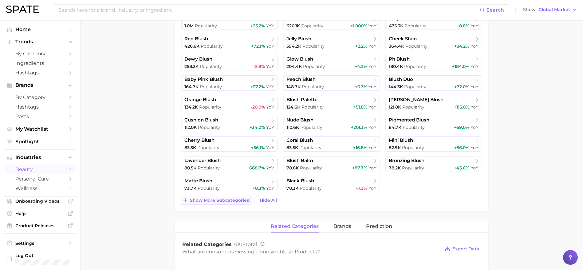
click at [232, 203] on button "Show more subcategories" at bounding box center [215, 200] width 69 height 9
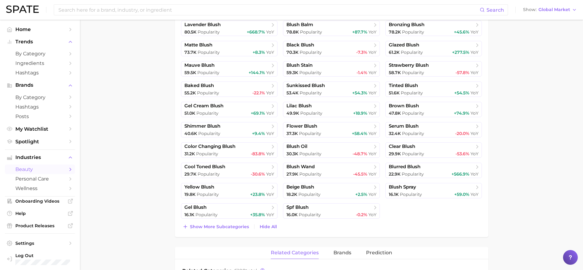
scroll to position [344, 0]
click at [209, 222] on button "Show more subcategories" at bounding box center [215, 225] width 69 height 9
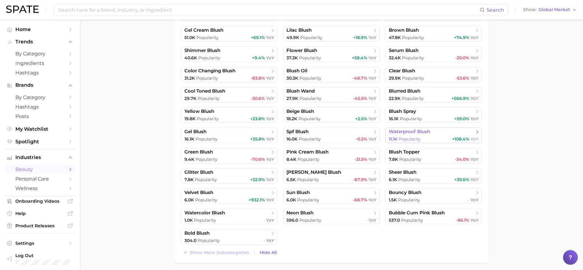
scroll to position [418, 0]
click at [256, 198] on span "+932.1%" at bounding box center [256, 200] width 16 height 6
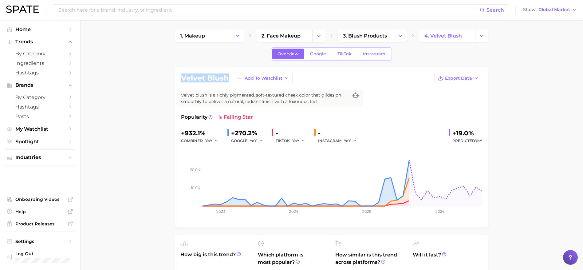
drag, startPoint x: 181, startPoint y: 76, endPoint x: 230, endPoint y: 78, distance: 49.5
click at [230, 78] on div "velvet blush Add to Watchlist Export Data" at bounding box center [331, 78] width 301 height 10
copy h1 "velvet blush"
click at [318, 37] on icon "Change Category" at bounding box center [318, 36] width 6 height 6
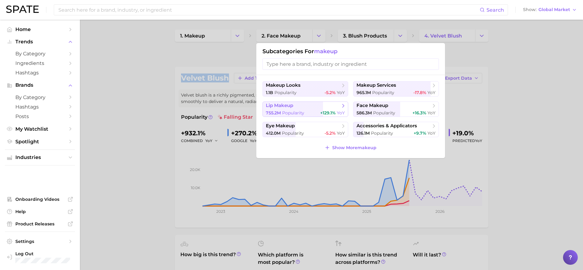
click at [306, 109] on button "lip makeup 755.2m Popularity +129.1% YoY" at bounding box center [305, 108] width 86 height 15
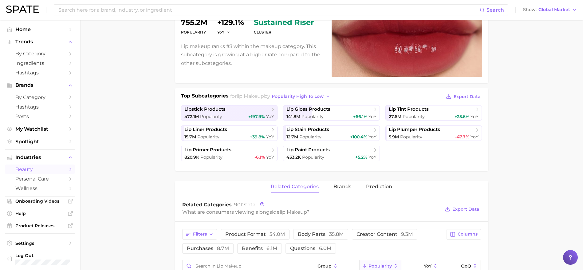
scroll to position [65, 0]
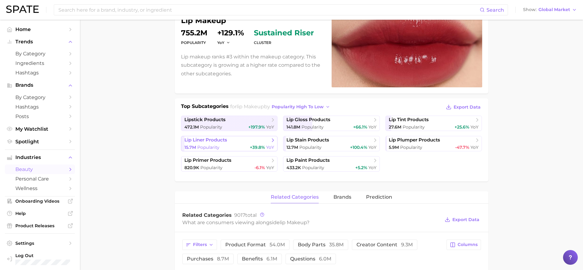
click at [248, 142] on span "lip liner products" at bounding box center [226, 140] width 85 height 6
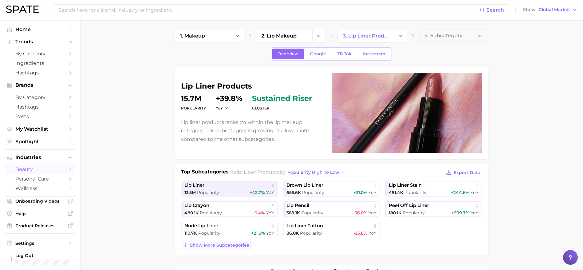
click at [238, 241] on button "Show more subcategories" at bounding box center [215, 245] width 69 height 9
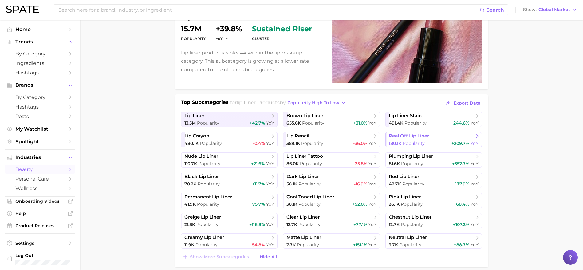
scroll to position [114, 0]
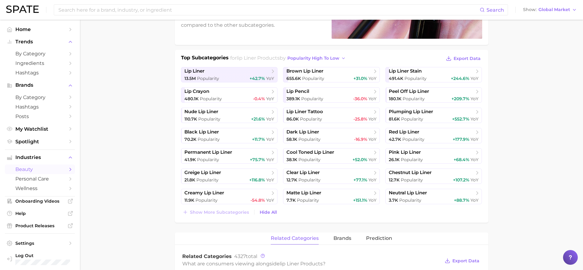
click at [537, 164] on main "1. makeup 2. lip makeup 3. lip liner products 4. Subcategory Overview Google Ti…" at bounding box center [331, 262] width 503 height 713
click at [529, 172] on main "1. makeup 2. lip makeup 3. lip liner products 4. Subcategory Overview Google Ti…" at bounding box center [331, 262] width 503 height 713
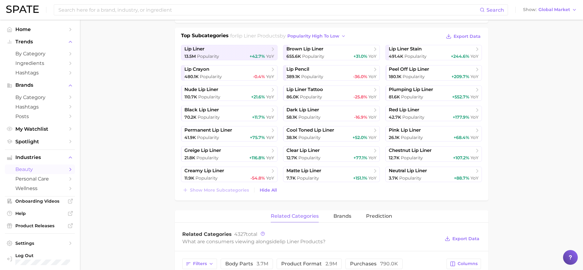
scroll to position [138, 0]
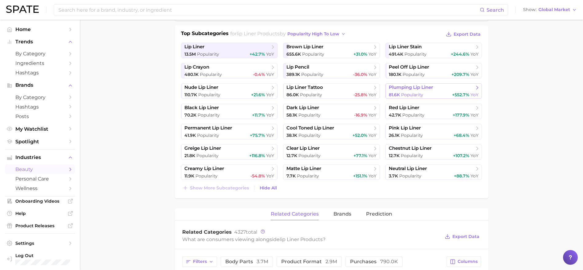
click at [432, 90] on span "plumping lip liner" at bounding box center [411, 87] width 44 height 6
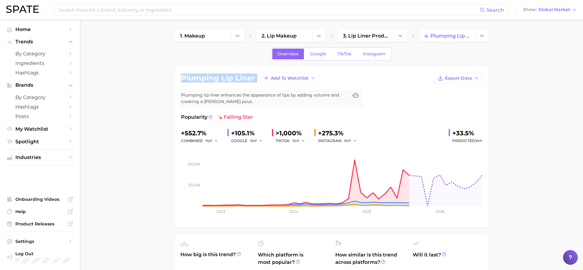
drag, startPoint x: 181, startPoint y: 77, endPoint x: 257, endPoint y: 77, distance: 76.2
click at [257, 77] on div "plumping lip liner Add to Watchlist Export Data" at bounding box center [331, 78] width 301 height 10
copy div "plumping lip liner Add to Watchlist Export Data"
click at [319, 37] on icon "Change Category" at bounding box center [318, 35] width 6 height 6
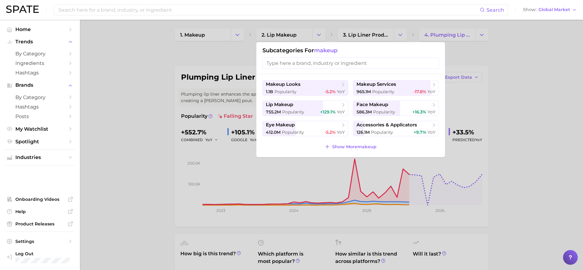
click at [242, 35] on div at bounding box center [291, 135] width 583 height 270
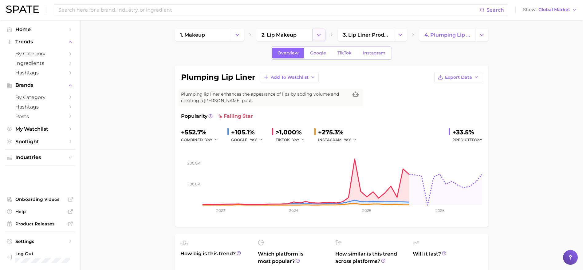
click at [321, 37] on icon "Change Category" at bounding box center [318, 35] width 6 height 6
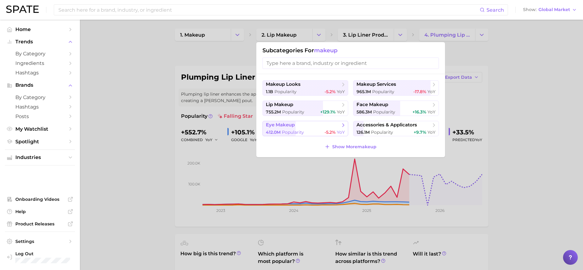
click at [312, 129] on div "412.0m Popularity -5.2% YoY" at bounding box center [305, 132] width 79 height 6
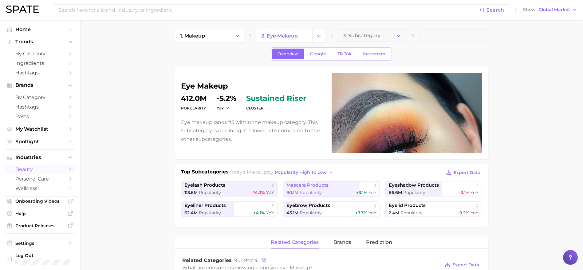
click at [323, 186] on span "mascara products" at bounding box center [307, 185] width 42 height 6
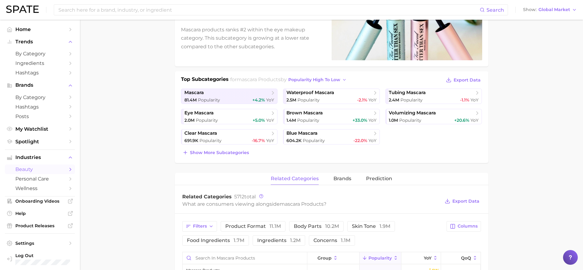
scroll to position [90, 0]
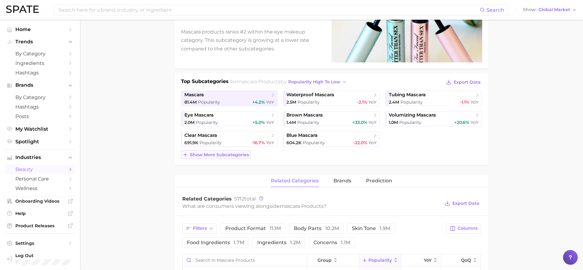
click at [239, 153] on span "Show more subcategories" at bounding box center [219, 154] width 59 height 5
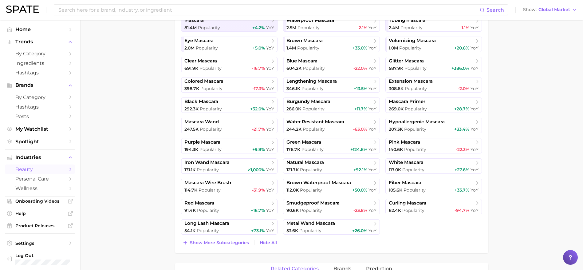
scroll to position [165, 0]
click at [233, 243] on span "Show more subcategories" at bounding box center [219, 241] width 59 height 5
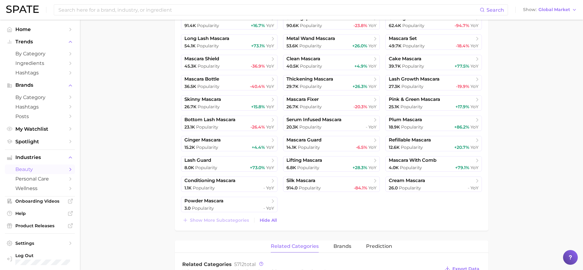
scroll to position [341, 0]
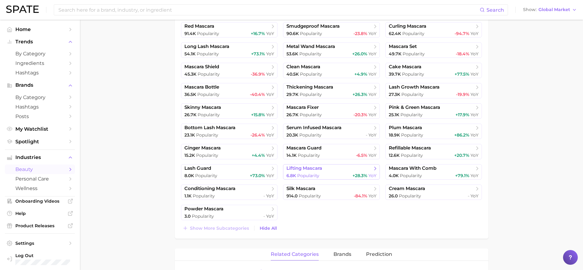
click at [326, 170] on span "lifting mascara" at bounding box center [328, 168] width 85 height 6
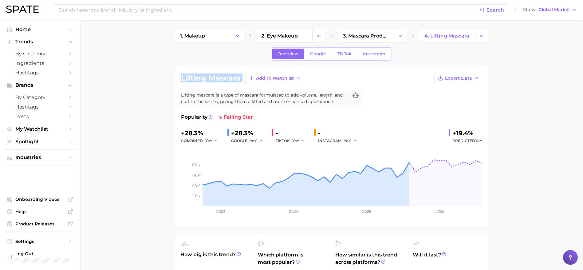
drag, startPoint x: 182, startPoint y: 79, endPoint x: 241, endPoint y: 87, distance: 59.5
click at [241, 87] on div "lifting mascara Add to Watchlist Export Data Lifting mascara is a type of masca…" at bounding box center [331, 147] width 301 height 148
copy div "lifting mascara Add to Watchlist Export Data"
click at [364, 34] on span "3. mascara products" at bounding box center [365, 36] width 45 height 6
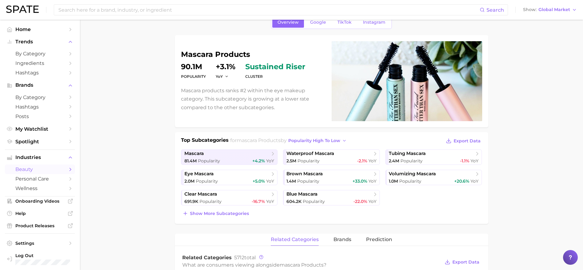
scroll to position [32, 0]
click at [237, 213] on span "Show more subcategories" at bounding box center [219, 212] width 59 height 5
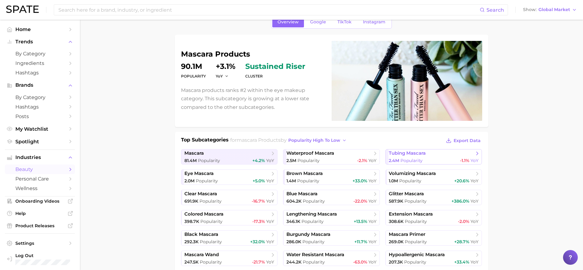
click at [414, 158] on span "Popularity" at bounding box center [411, 161] width 22 height 6
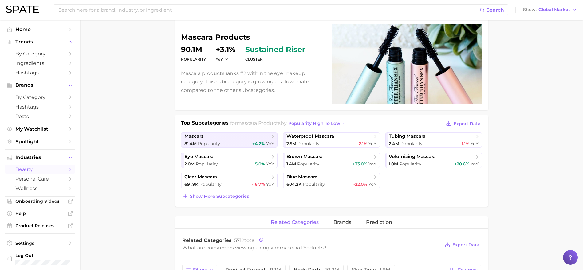
scroll to position [50, 0]
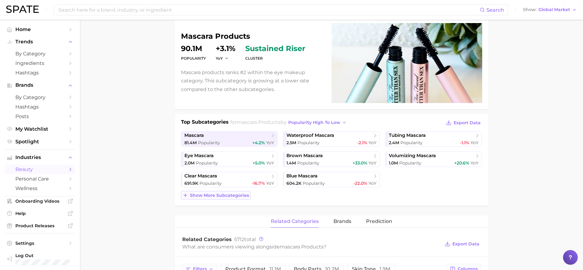
click at [240, 196] on span "Show more subcategories" at bounding box center [219, 195] width 59 height 5
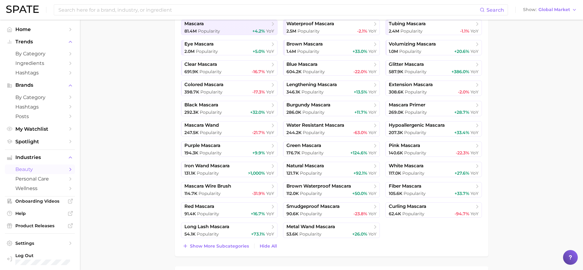
scroll to position [162, 0]
click at [230, 246] on span "Show more subcategories" at bounding box center [219, 245] width 59 height 5
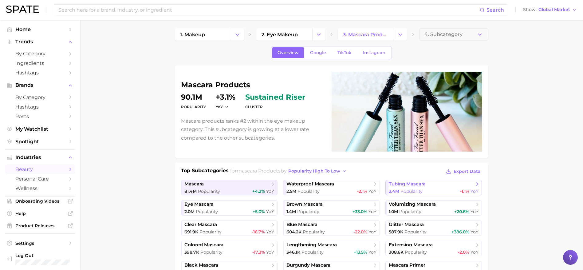
scroll to position [0, 0]
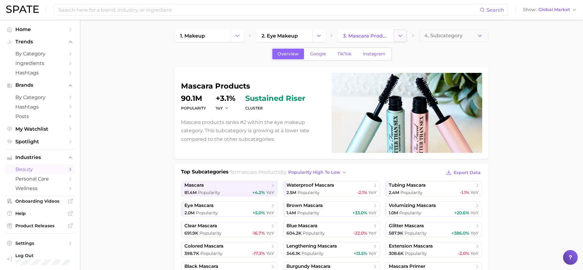
click at [403, 33] on icon "Change Category" at bounding box center [400, 36] width 6 height 6
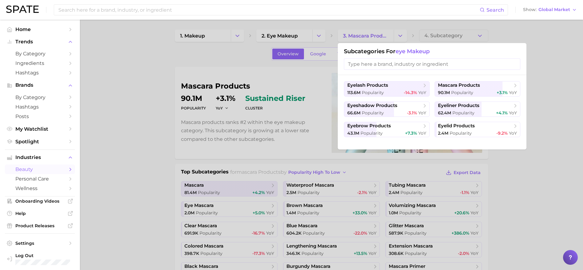
click at [335, 35] on div at bounding box center [291, 135] width 583 height 270
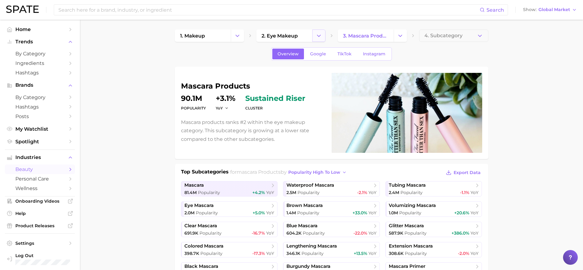
click at [322, 37] on button "Change Category" at bounding box center [318, 35] width 13 height 12
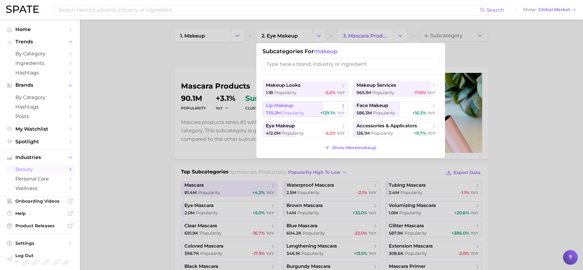
click at [314, 105] on span "lip makeup" at bounding box center [303, 106] width 75 height 6
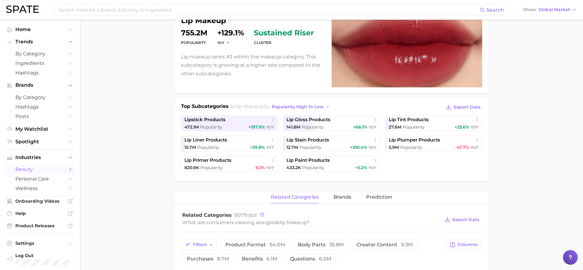
scroll to position [141, 0]
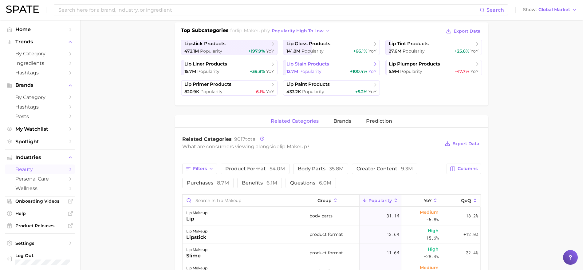
click at [355, 68] on link "lip stain products 12.7m Popularity +100.4% YoY" at bounding box center [331, 67] width 97 height 15
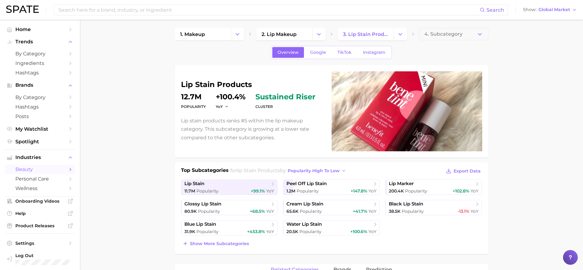
scroll to position [2, 0]
click at [246, 183] on span "lip stain" at bounding box center [226, 183] width 85 height 6
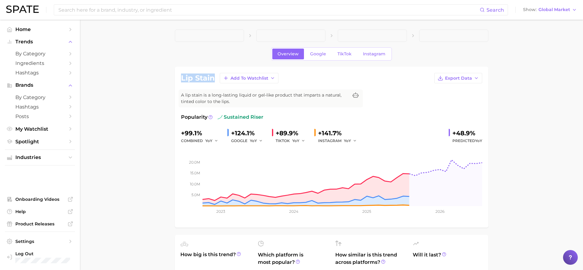
drag, startPoint x: 182, startPoint y: 79, endPoint x: 215, endPoint y: 83, distance: 32.8
click at [215, 83] on div "lip stain Add to Watchlist Export Data" at bounding box center [331, 78] width 301 height 10
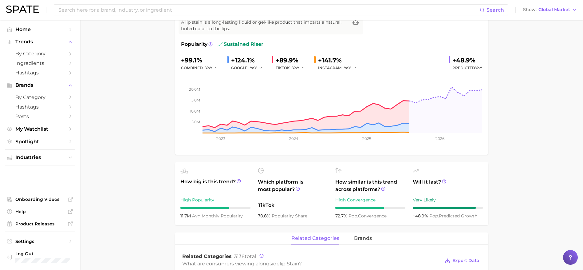
scroll to position [2, 0]
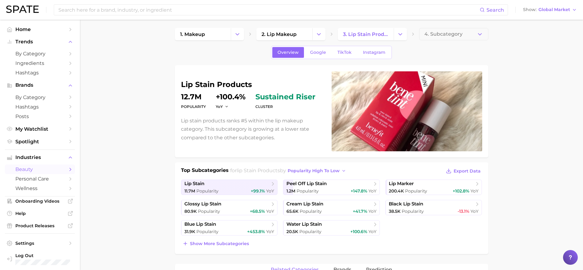
scroll to position [2, 0]
click at [221, 244] on span "Show more subcategories" at bounding box center [219, 243] width 59 height 5
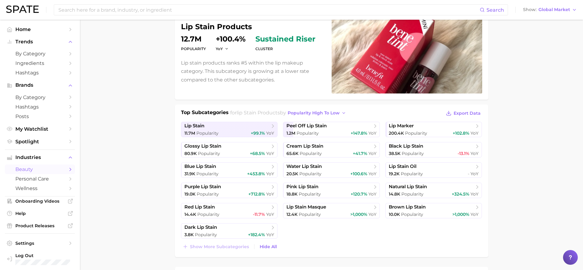
scroll to position [60, 0]
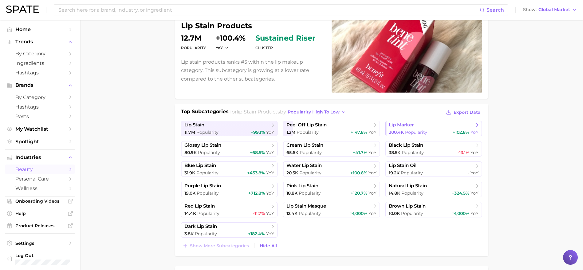
click at [459, 127] on span "lip marker" at bounding box center [431, 125] width 85 height 6
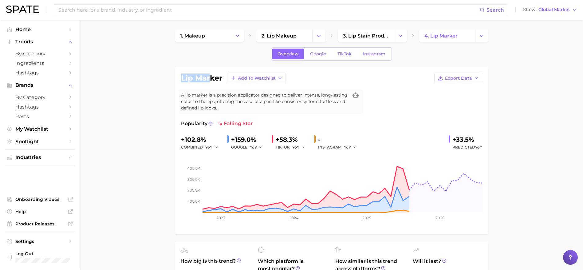
drag, startPoint x: 182, startPoint y: 79, endPoint x: 208, endPoint y: 80, distance: 26.1
click at [208, 80] on h1 "lip marker" at bounding box center [201, 77] width 41 height 7
click at [238, 9] on input at bounding box center [269, 10] width 422 height 10
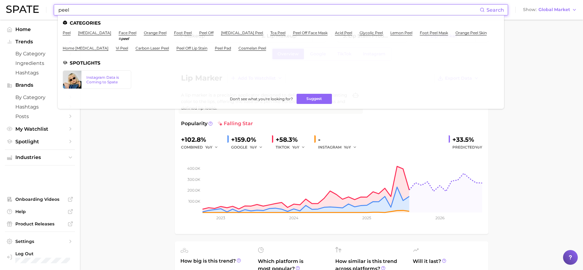
type input "peel"
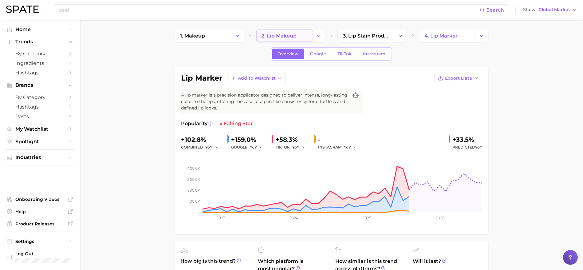
click at [293, 36] on span "2. lip makeup" at bounding box center [278, 36] width 35 height 6
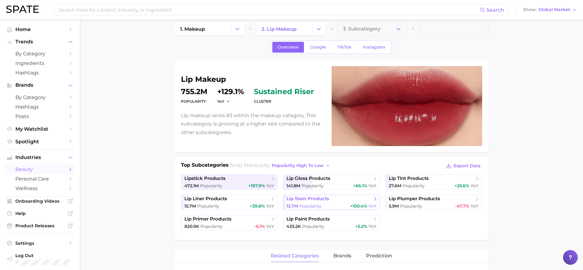
scroll to position [8, 0]
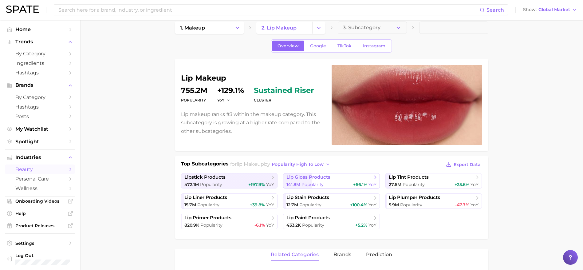
click at [331, 179] on span "lip gloss products" at bounding box center [328, 177] width 85 height 6
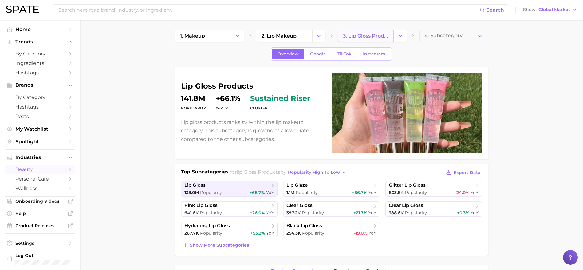
click at [360, 38] on span "3. lip gloss products" at bounding box center [365, 36] width 45 height 6
click at [281, 37] on span "2. lip makeup" at bounding box center [278, 36] width 35 height 6
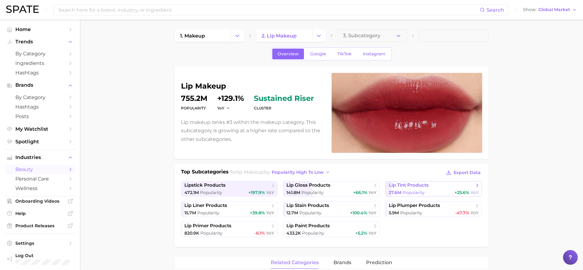
click at [420, 191] on span "Popularity" at bounding box center [413, 193] width 22 height 6
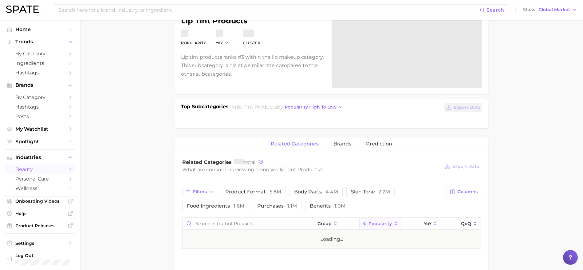
scroll to position [67, 0]
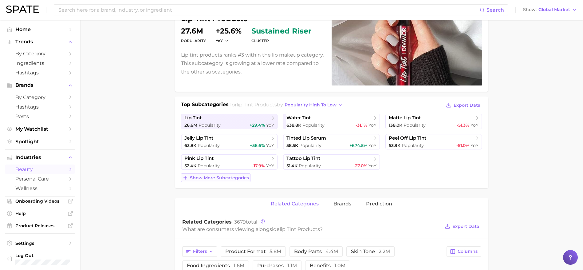
click at [206, 179] on span "Show more subcategories" at bounding box center [219, 177] width 59 height 5
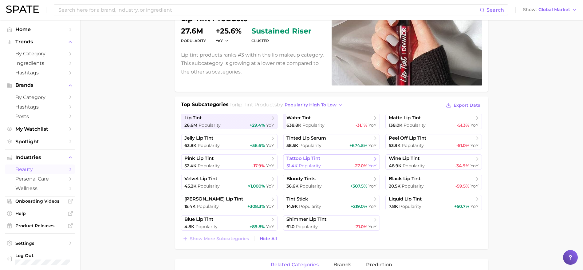
scroll to position [0, 0]
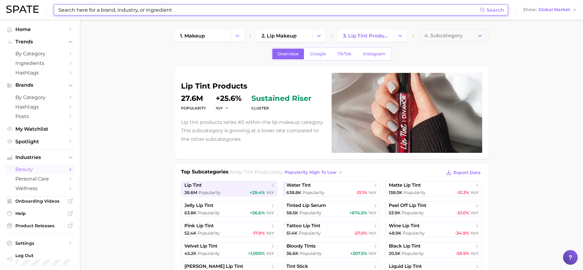
click at [219, 10] on input at bounding box center [269, 10] width 422 height 10
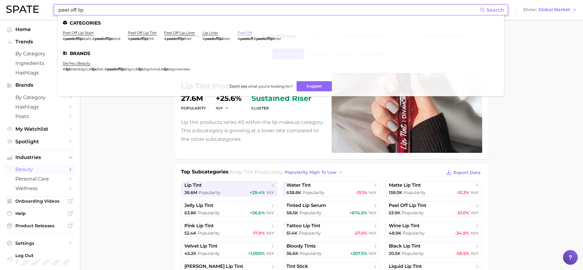
type input "peel off lip"
click at [252, 33] on link "peel off" at bounding box center [244, 32] width 14 height 5
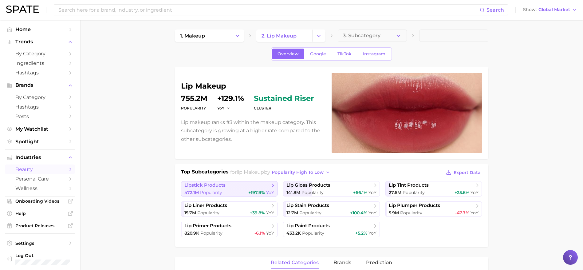
click at [217, 183] on span "lipstick products" at bounding box center [204, 185] width 41 height 6
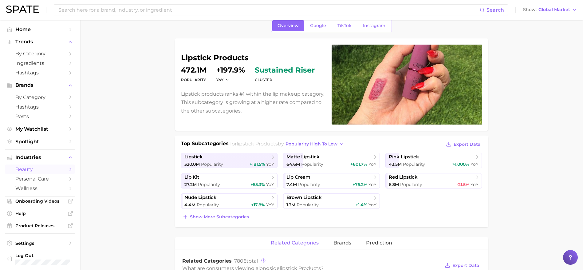
scroll to position [29, 0]
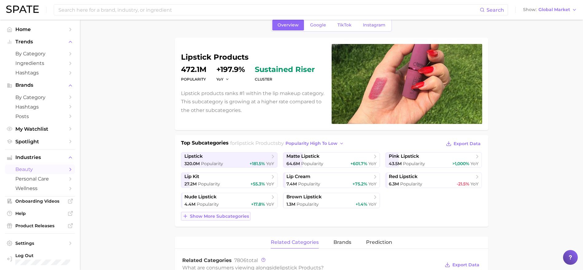
click at [230, 214] on span "Show more subcategories" at bounding box center [219, 215] width 59 height 5
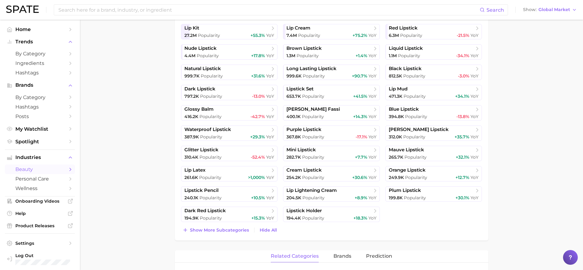
scroll to position [179, 0]
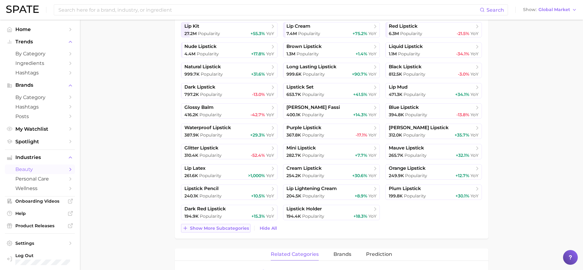
click at [227, 226] on span "Show more subcategories" at bounding box center [219, 227] width 59 height 5
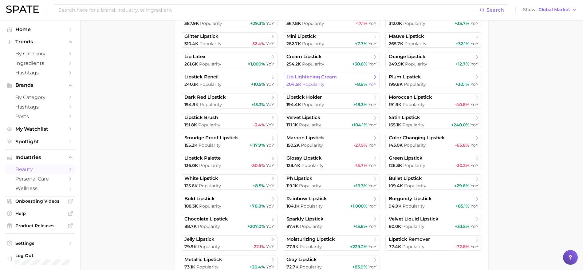
scroll to position [335, 0]
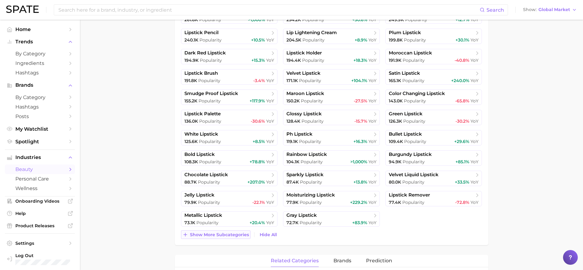
click at [214, 231] on button "Show more subcategories" at bounding box center [215, 234] width 69 height 9
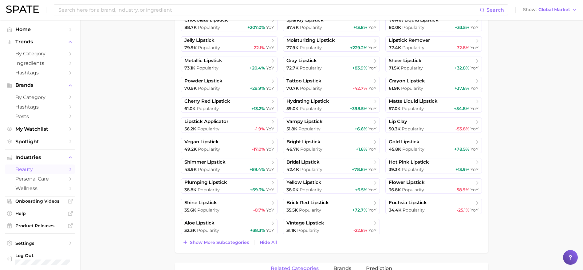
scroll to position [497, 0]
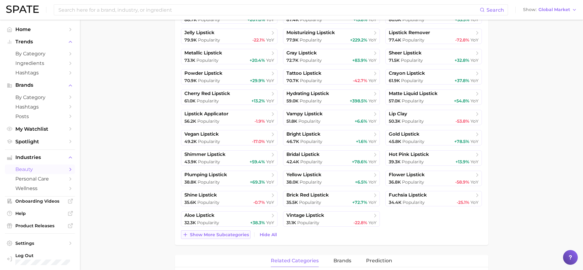
click at [218, 234] on span "Show more subcategories" at bounding box center [219, 234] width 59 height 5
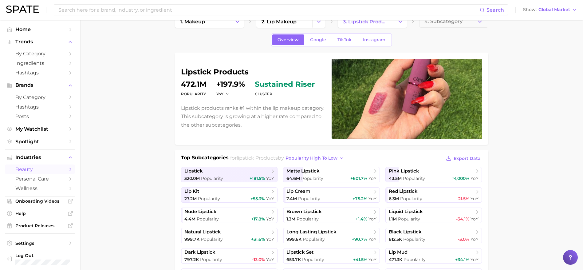
scroll to position [2, 0]
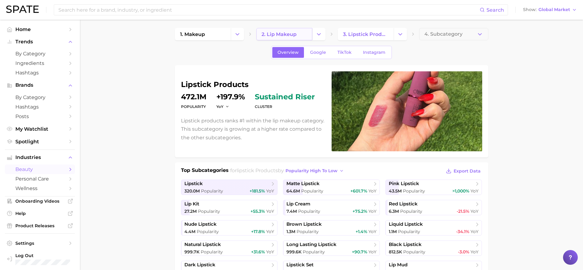
click at [287, 37] on link "2. lip makeup" at bounding box center [284, 34] width 56 height 12
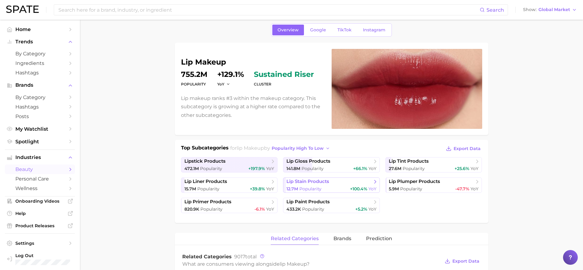
scroll to position [24, 0]
click at [399, 165] on link "lip tint products 27.6m Popularity +25.6% YoY" at bounding box center [433, 164] width 97 height 15
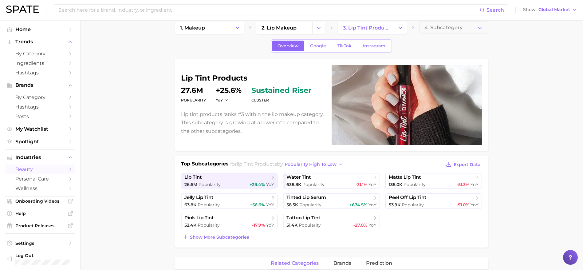
scroll to position [9, 0]
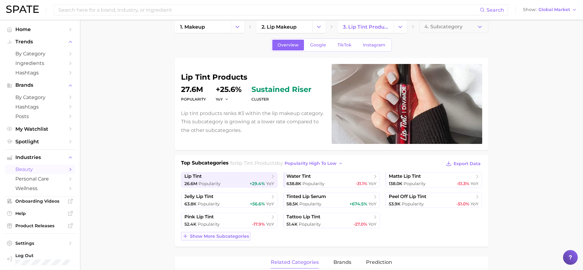
click at [233, 232] on button "Show more subcategories" at bounding box center [215, 236] width 69 height 9
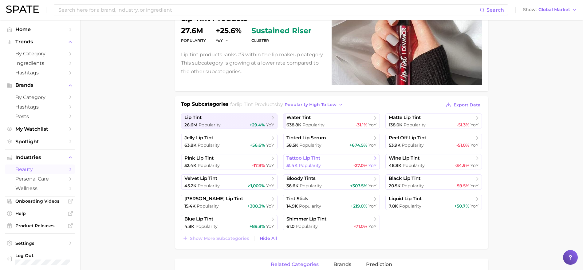
scroll to position [68, 0]
click at [454, 138] on span "peel off lip tint" at bounding box center [431, 138] width 85 height 6
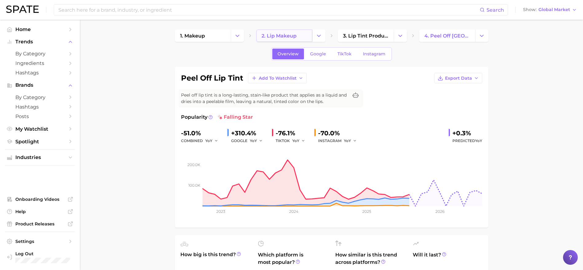
click at [303, 30] on link "2. lip makeup" at bounding box center [284, 35] width 56 height 12
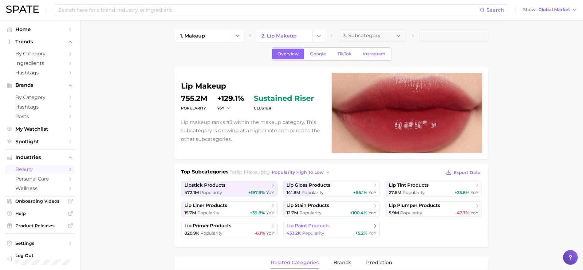
click at [310, 228] on span "lip paint products" at bounding box center [307, 226] width 43 height 6
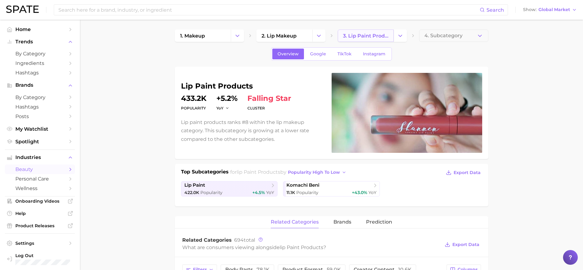
click at [370, 31] on link "3. lip paint products" at bounding box center [366, 35] width 56 height 12
click at [292, 33] on link "2. lip makeup" at bounding box center [284, 35] width 56 height 12
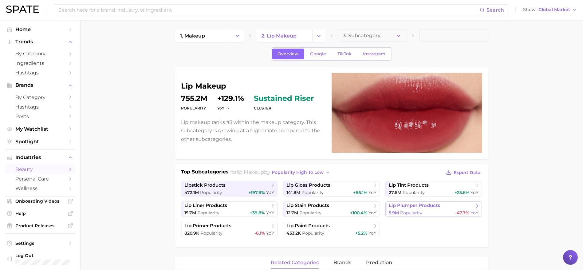
click at [422, 210] on div "5.9m Popularity -47.7% YoY" at bounding box center [434, 213] width 90 height 6
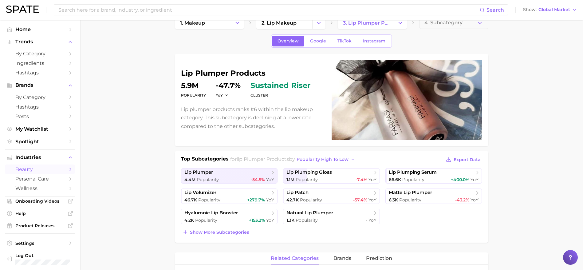
scroll to position [14, 0]
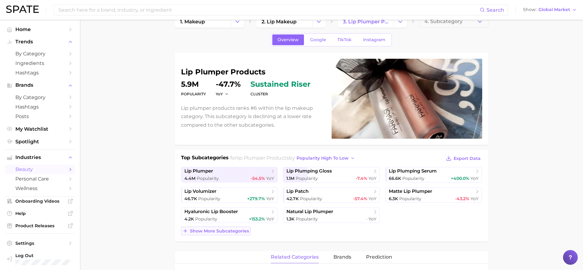
click at [229, 228] on span "Show more subcategories" at bounding box center [219, 230] width 59 height 5
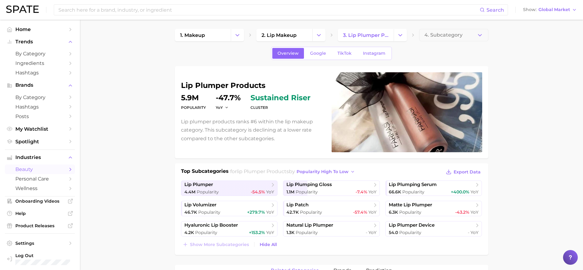
scroll to position [0, 0]
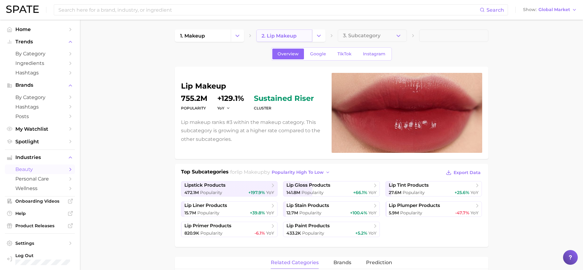
click at [297, 35] on link "2. lip makeup" at bounding box center [284, 35] width 56 height 12
click at [423, 190] on span "Popularity" at bounding box center [413, 193] width 22 height 6
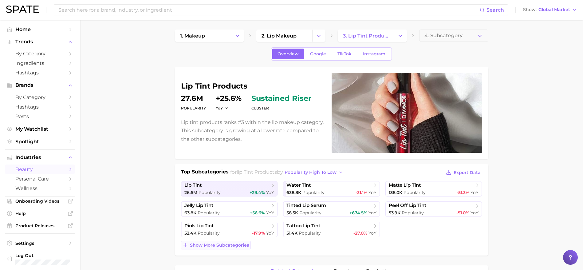
click at [217, 244] on span "Show more subcategories" at bounding box center [219, 244] width 59 height 5
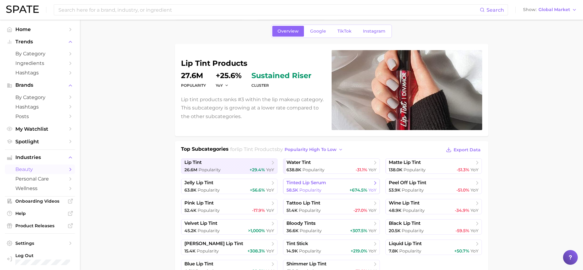
scroll to position [4, 0]
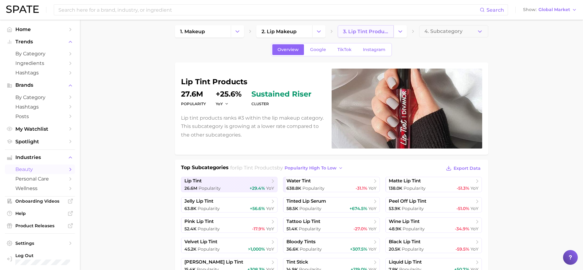
click at [348, 31] on span "3. lip tint products" at bounding box center [365, 32] width 45 height 6
click at [307, 31] on link "2. lip makeup" at bounding box center [284, 31] width 56 height 12
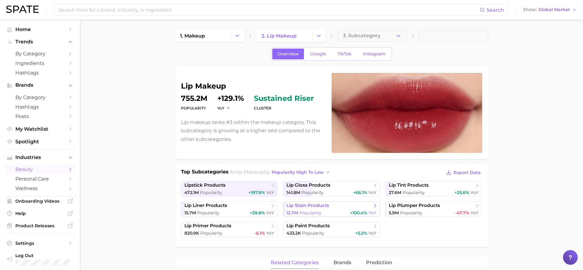
click at [354, 208] on span "lip stain products" at bounding box center [328, 205] width 85 height 6
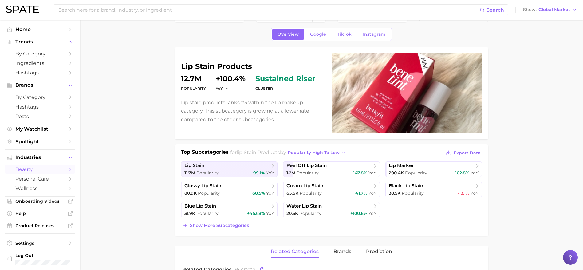
scroll to position [24, 0]
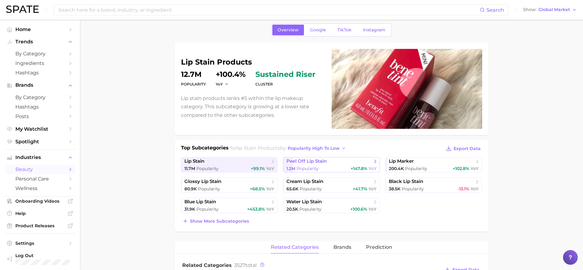
click at [346, 164] on span "peel off lip stain" at bounding box center [328, 161] width 85 height 6
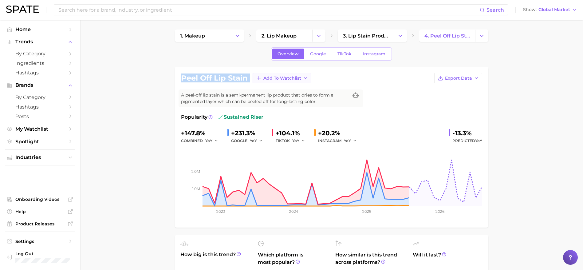
drag, startPoint x: 181, startPoint y: 78, endPoint x: 253, endPoint y: 83, distance: 72.6
click at [253, 83] on div "peel off lip stain Add to Watchlist Export Data" at bounding box center [331, 78] width 301 height 10
copy div "peel off lip stain Add to Watchlist Export Data"
